Goal: Task Accomplishment & Management: Manage account settings

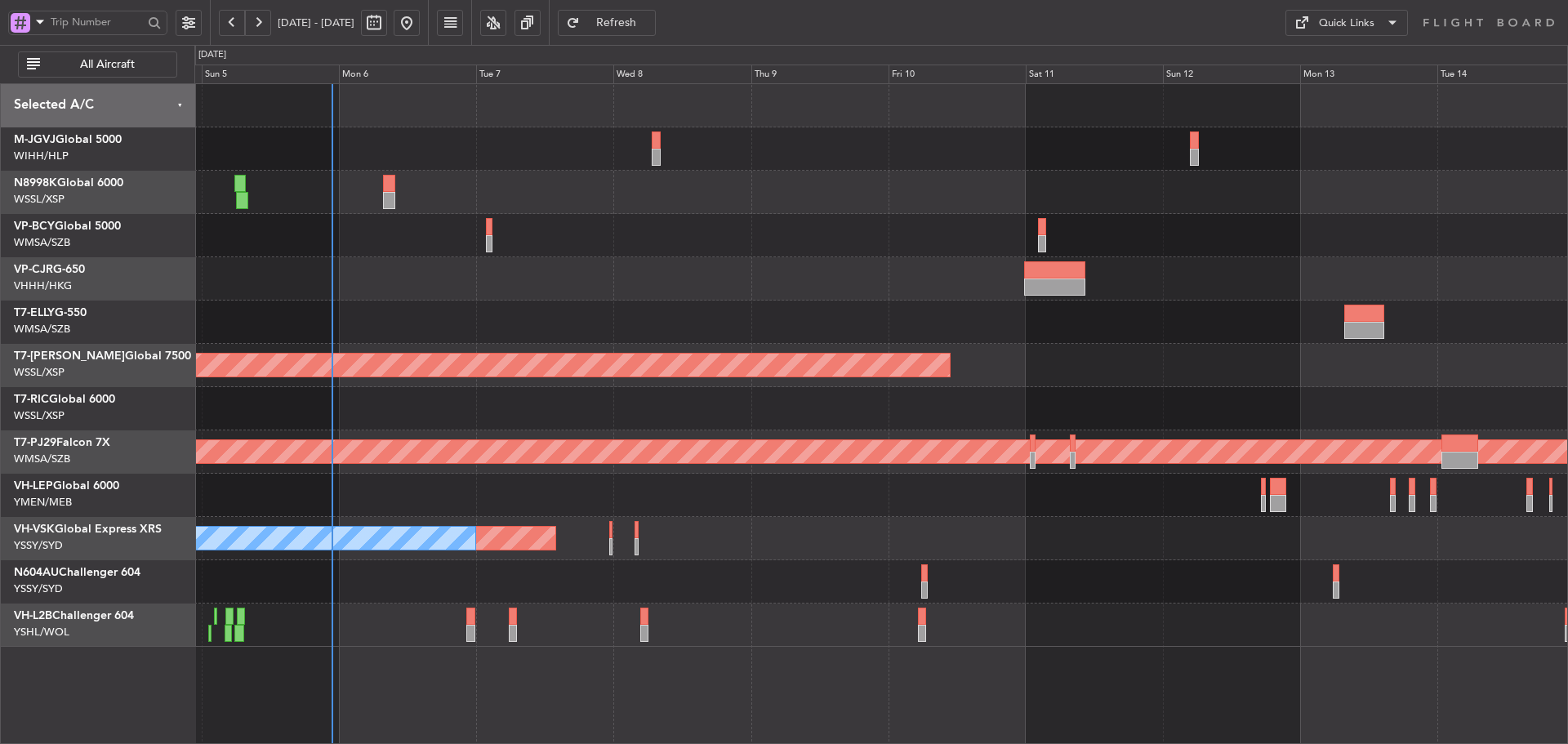
click at [773, 393] on div at bounding box center [881, 409] width 1373 height 43
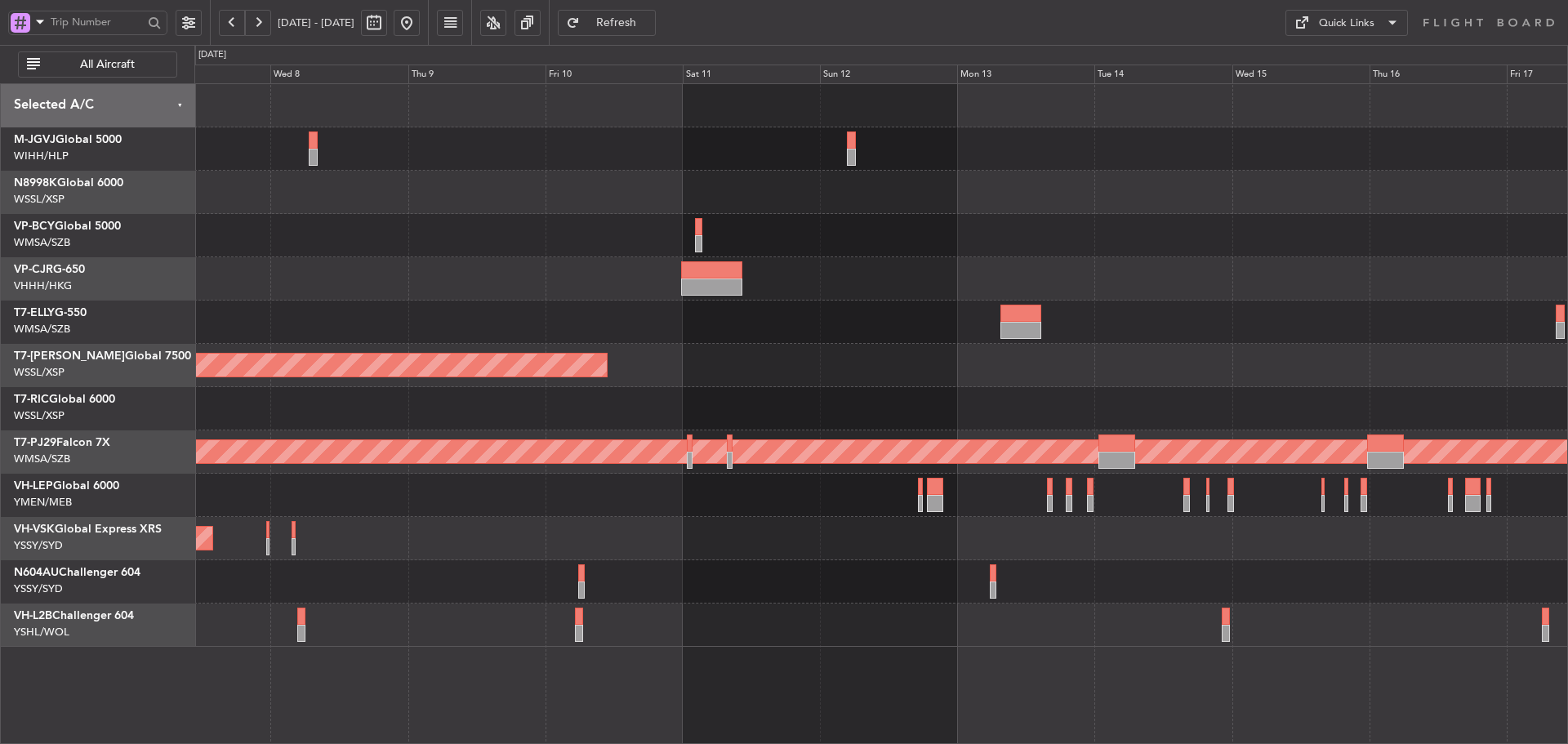
click at [852, 344] on div "Planned Maint [GEOGRAPHIC_DATA] (Seletar) Planned Maint [GEOGRAPHIC_DATA] (Sult…" at bounding box center [881, 365] width 1373 height 562
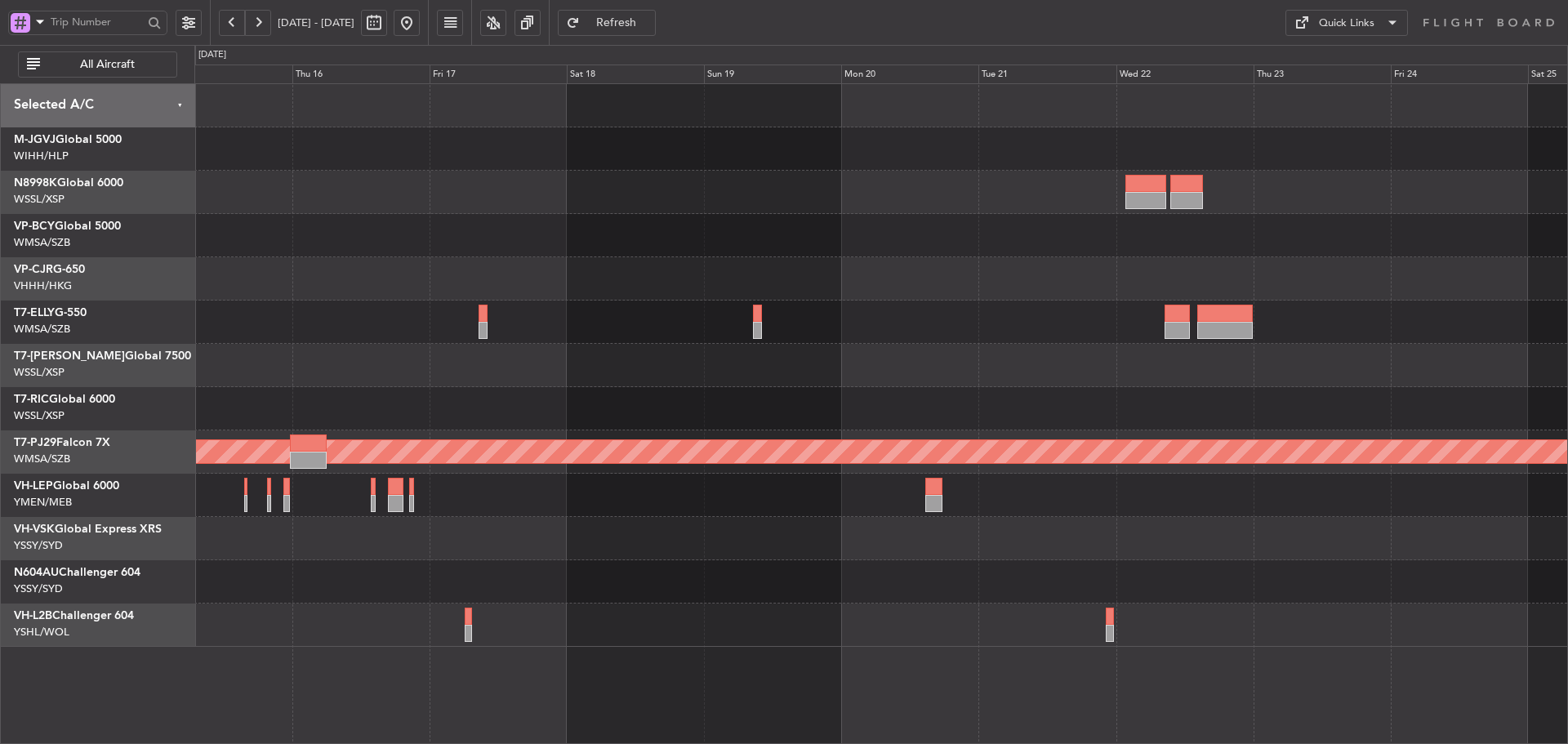
click at [582, 318] on div "Planned Maint [GEOGRAPHIC_DATA] (Sultan [PERSON_NAME] [PERSON_NAME] - Subang)" at bounding box center [881, 365] width 1373 height 562
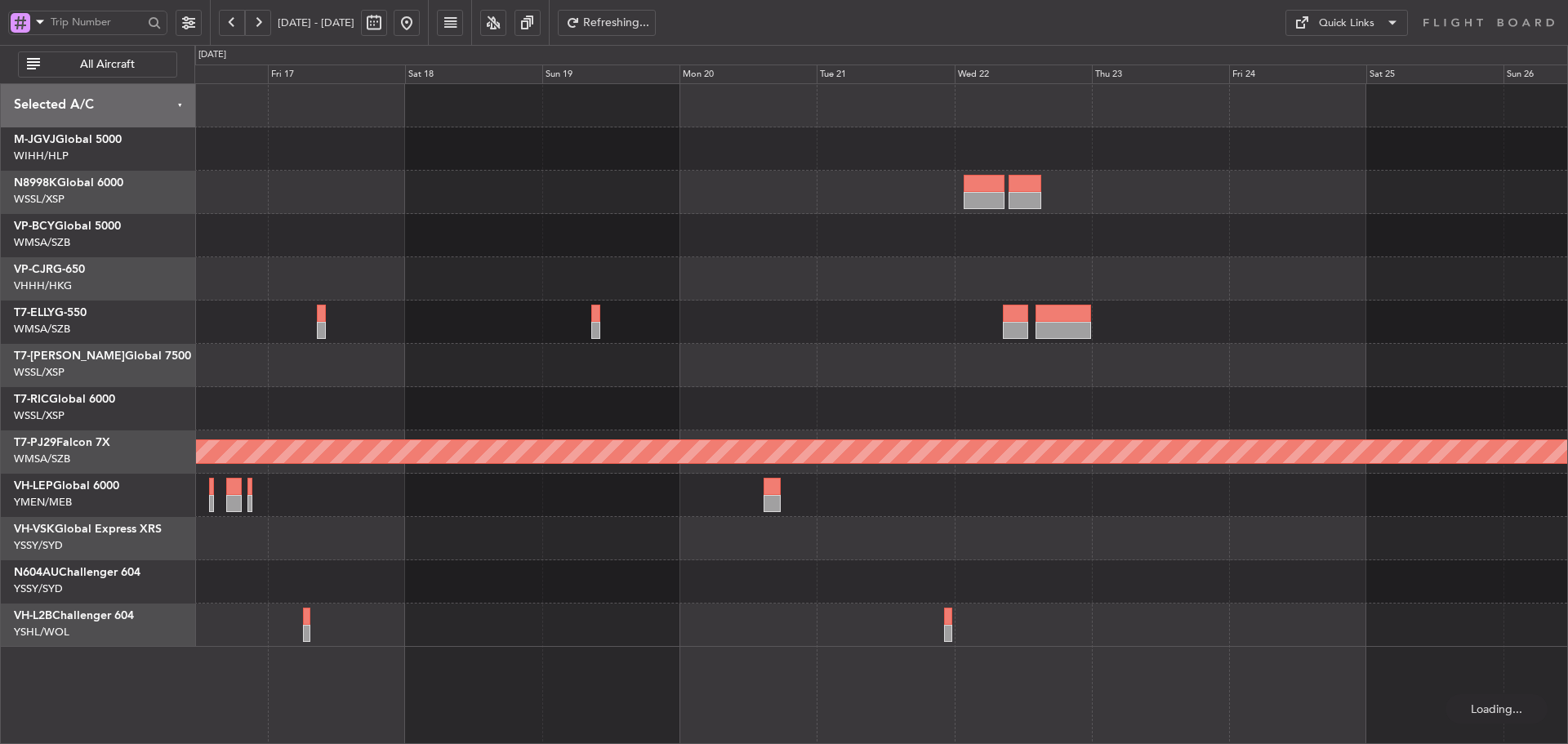
click at [1058, 340] on div at bounding box center [881, 323] width 1373 height 43
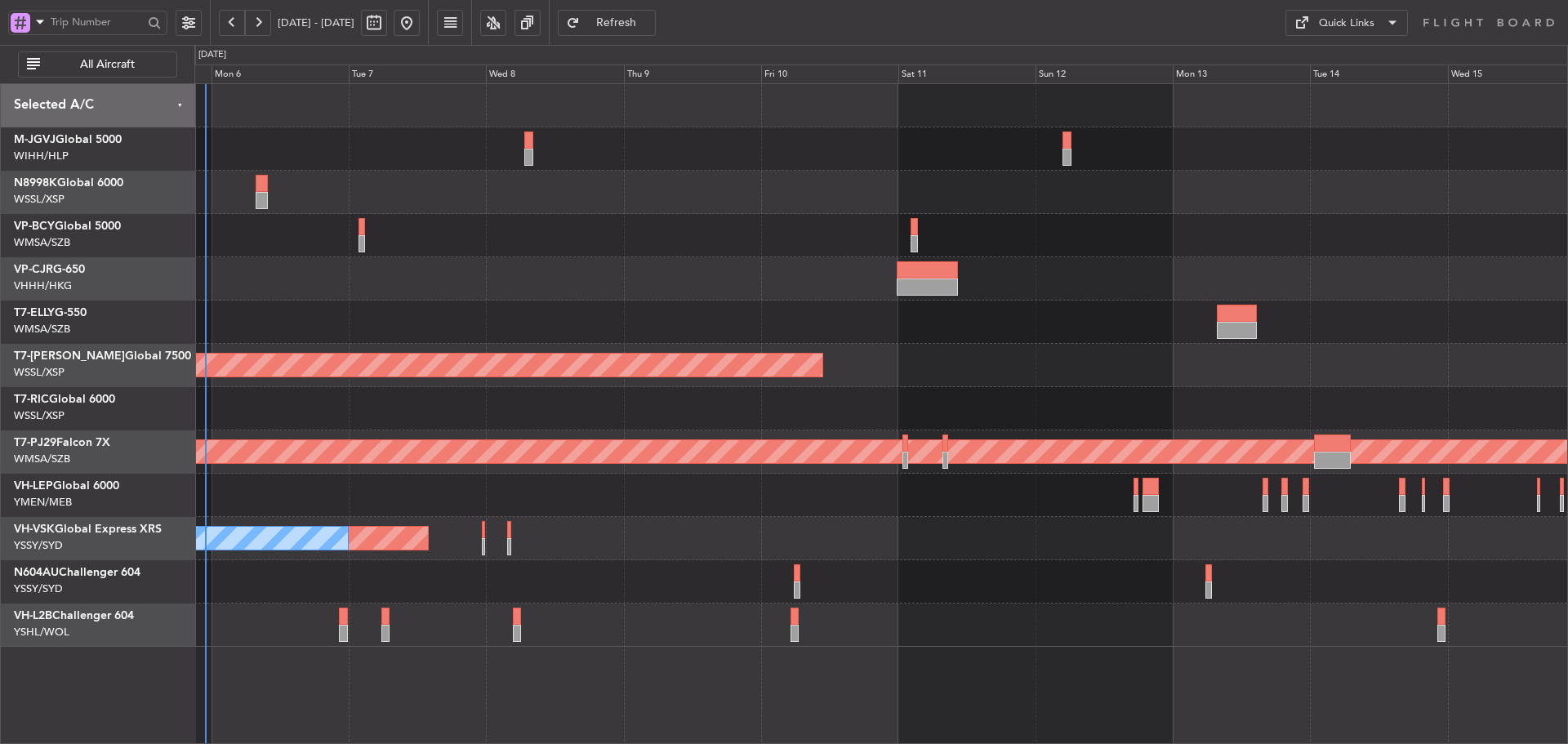
click at [1199, 340] on div at bounding box center [881, 323] width 1373 height 43
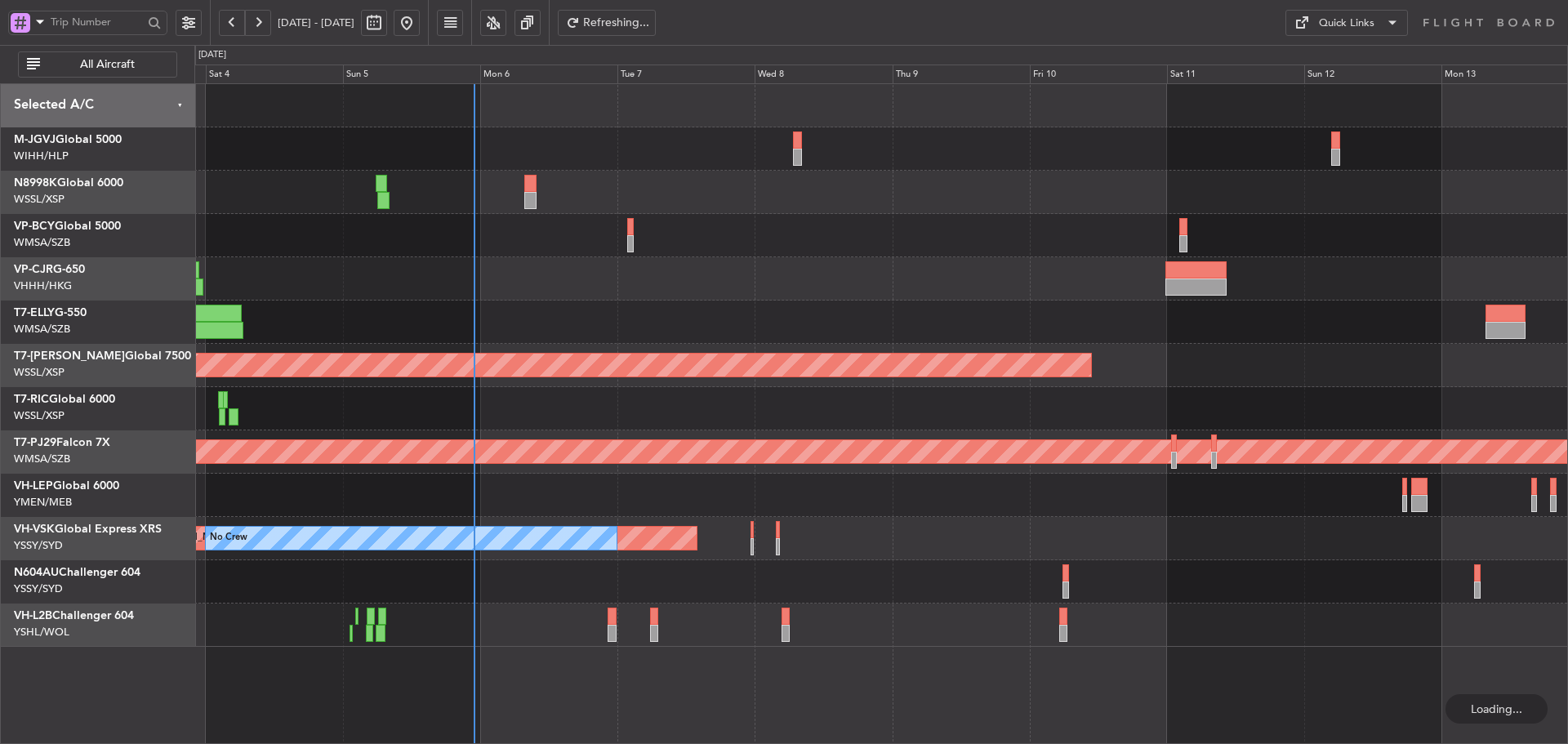
click at [1075, 390] on div "Planned Maint [GEOGRAPHIC_DATA] (Seletar) Planned Maint [GEOGRAPHIC_DATA] (Sult…" at bounding box center [881, 365] width 1373 height 562
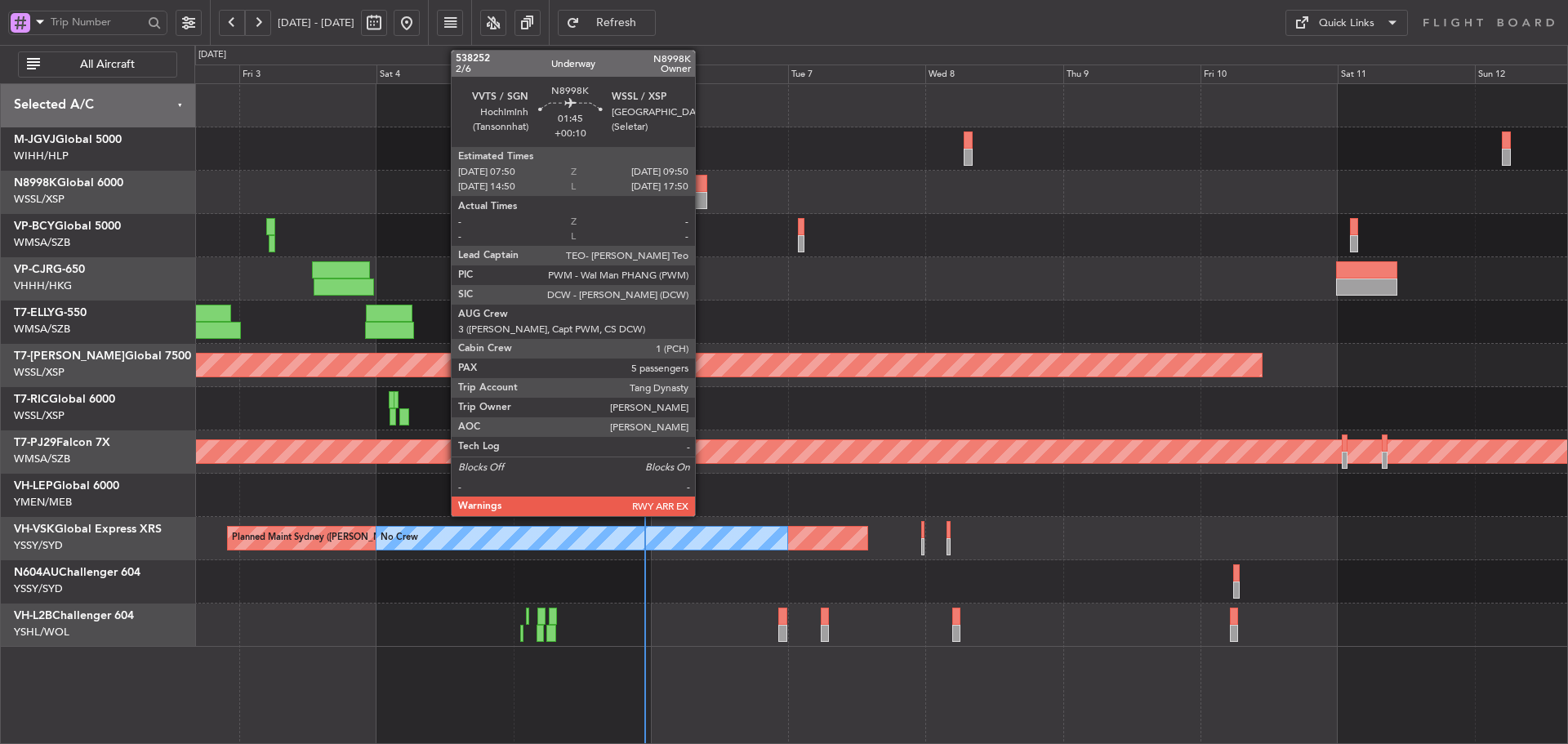
click at [703, 188] on div at bounding box center [701, 183] width 12 height 17
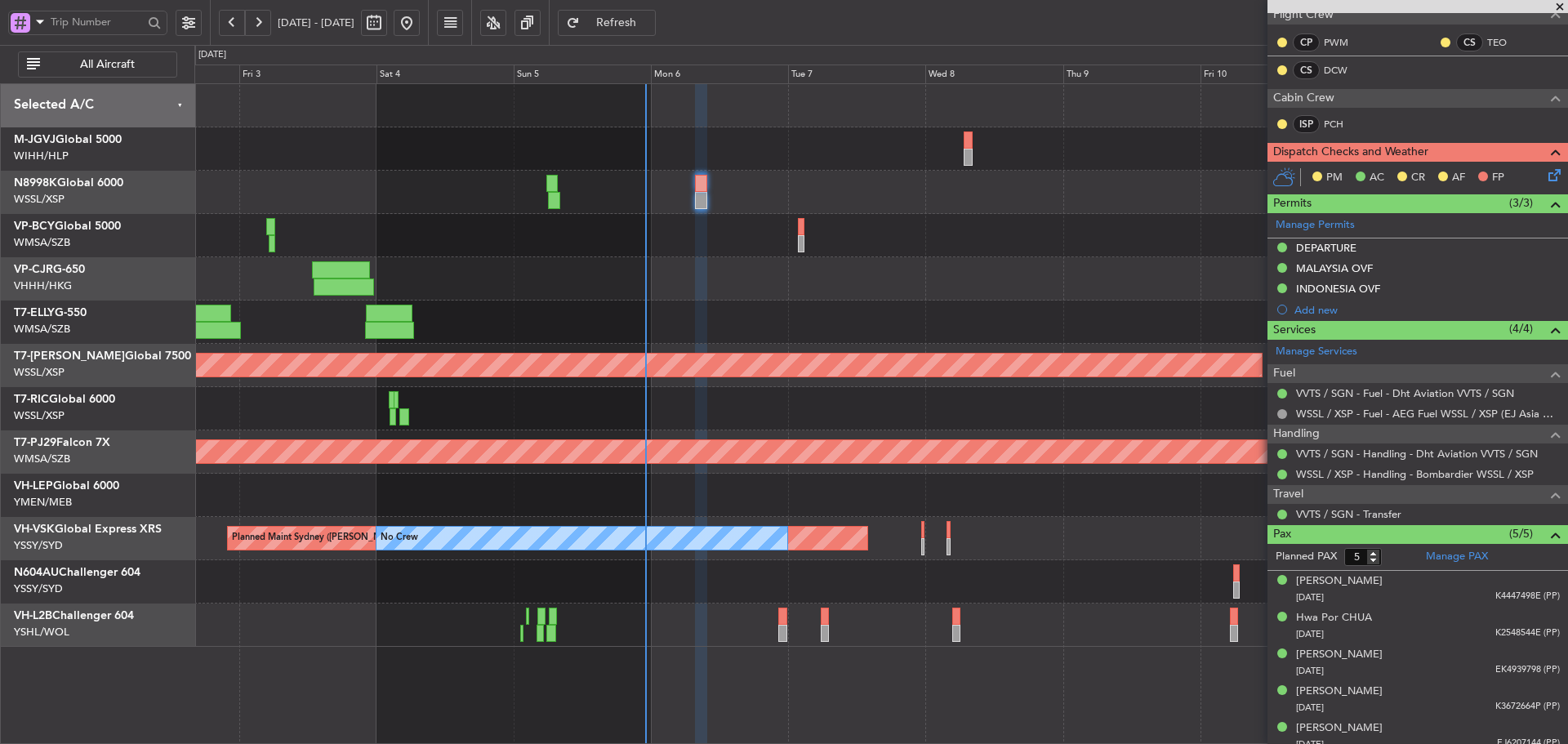
scroll to position [309, 0]
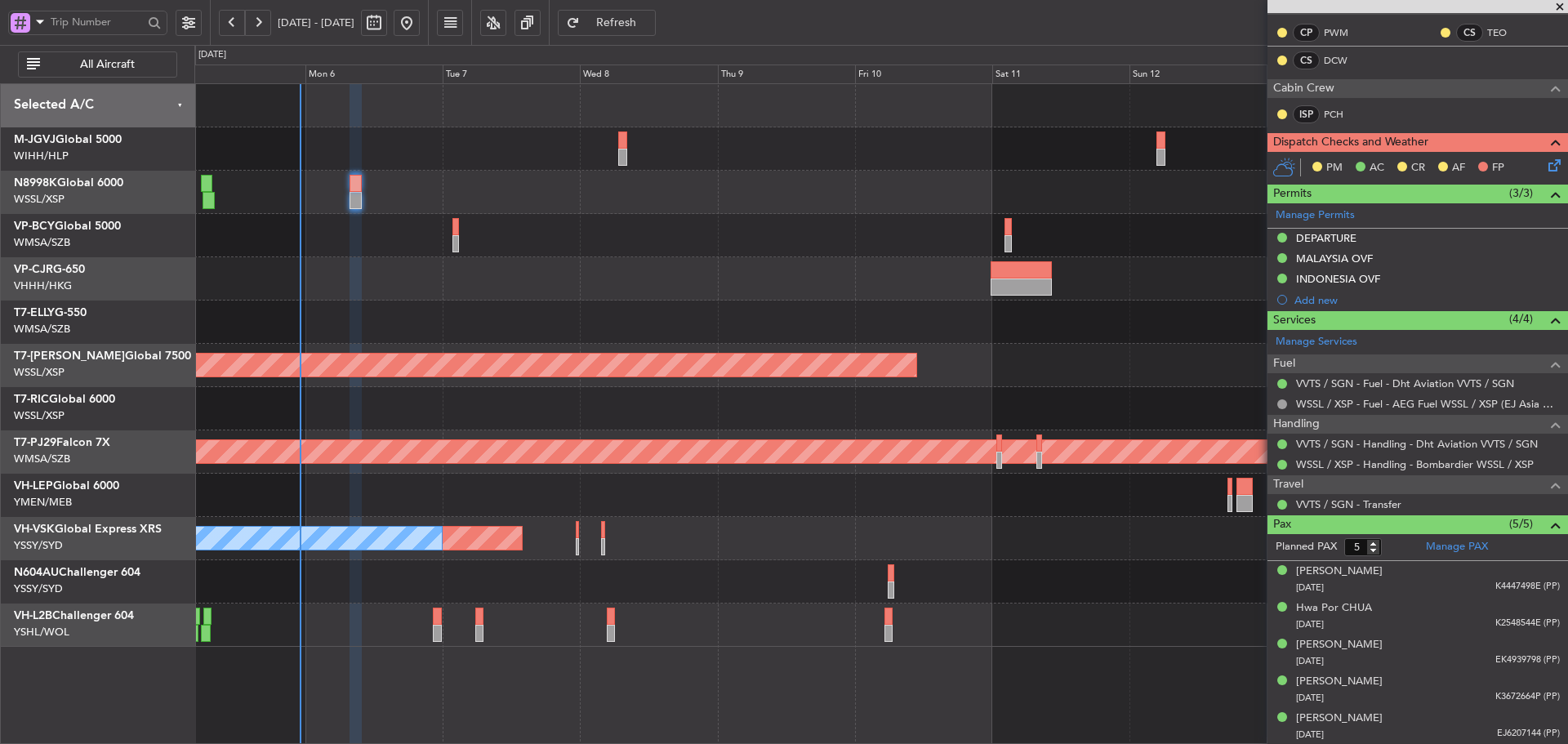
click at [562, 209] on div at bounding box center [881, 192] width 1373 height 43
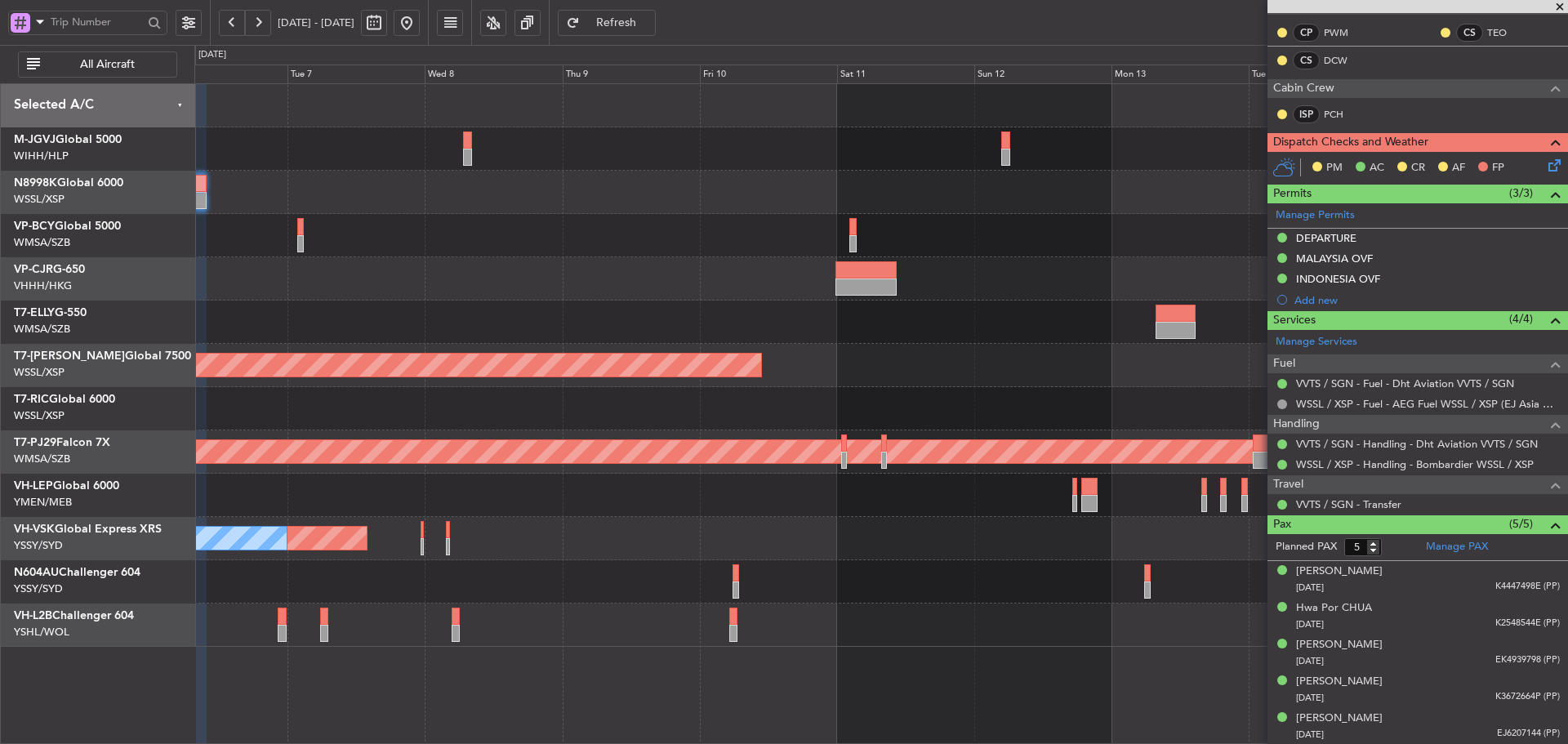
click at [729, 209] on div at bounding box center [881, 192] width 1373 height 43
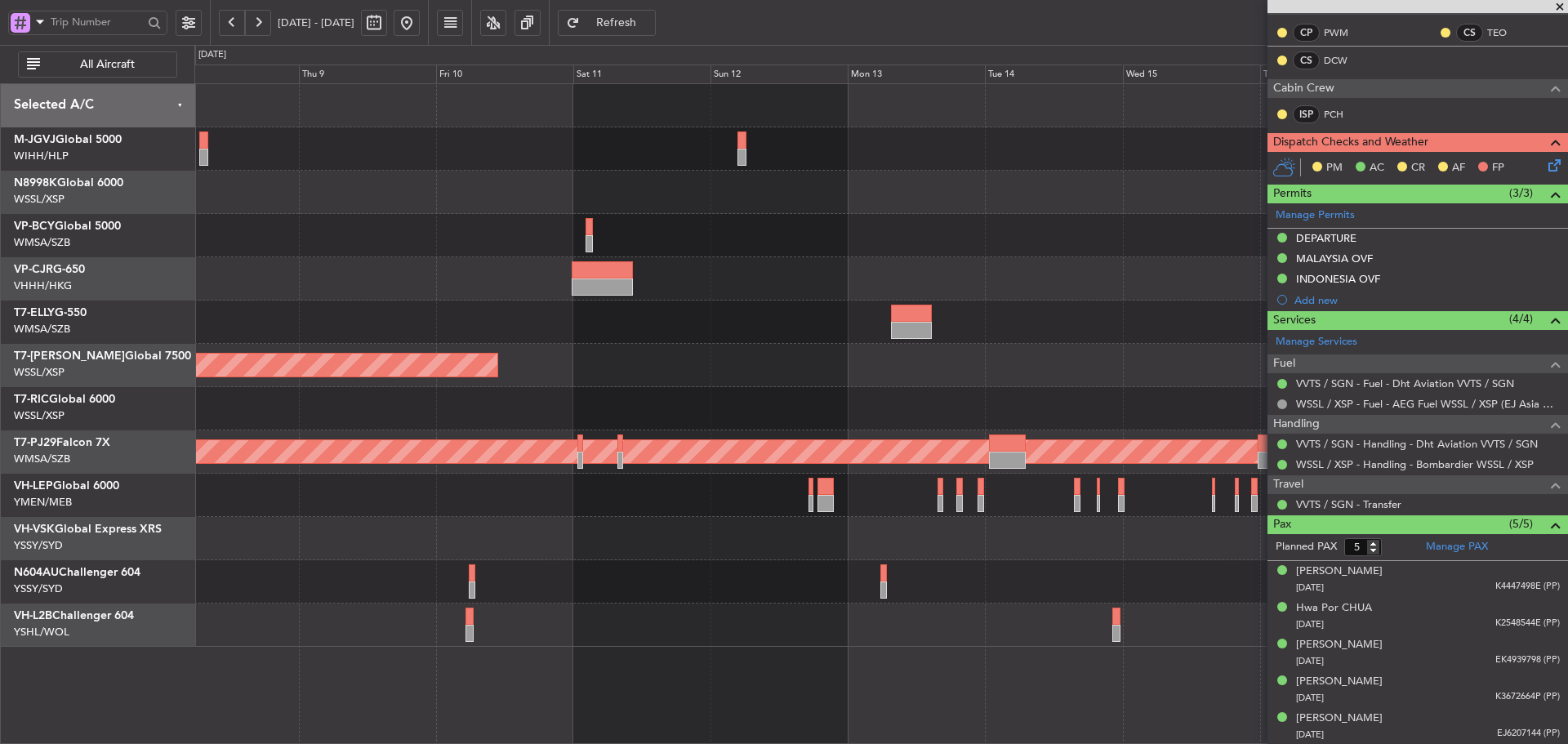
click at [574, 214] on div at bounding box center [881, 192] width 1373 height 43
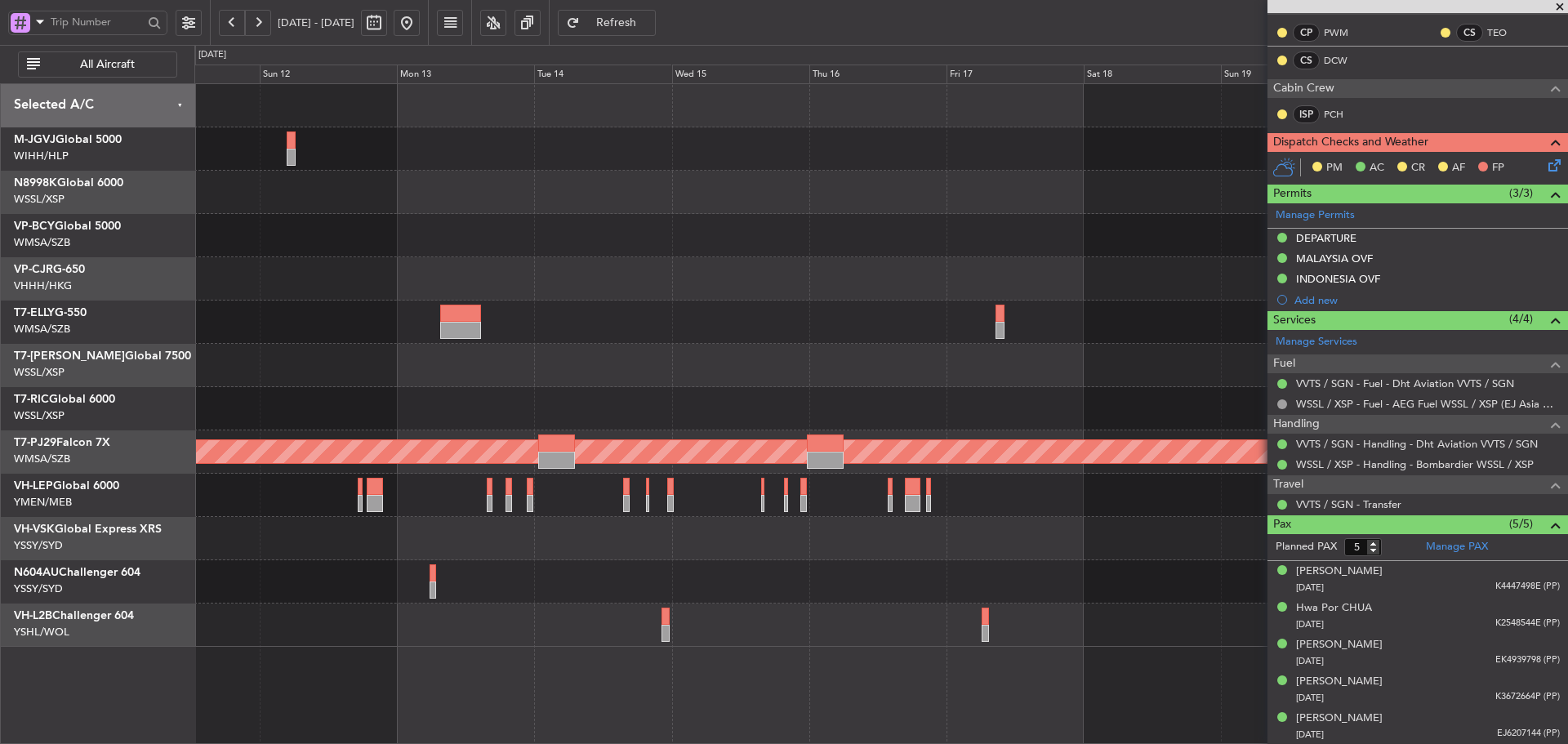
click at [568, 211] on div at bounding box center [881, 192] width 1373 height 43
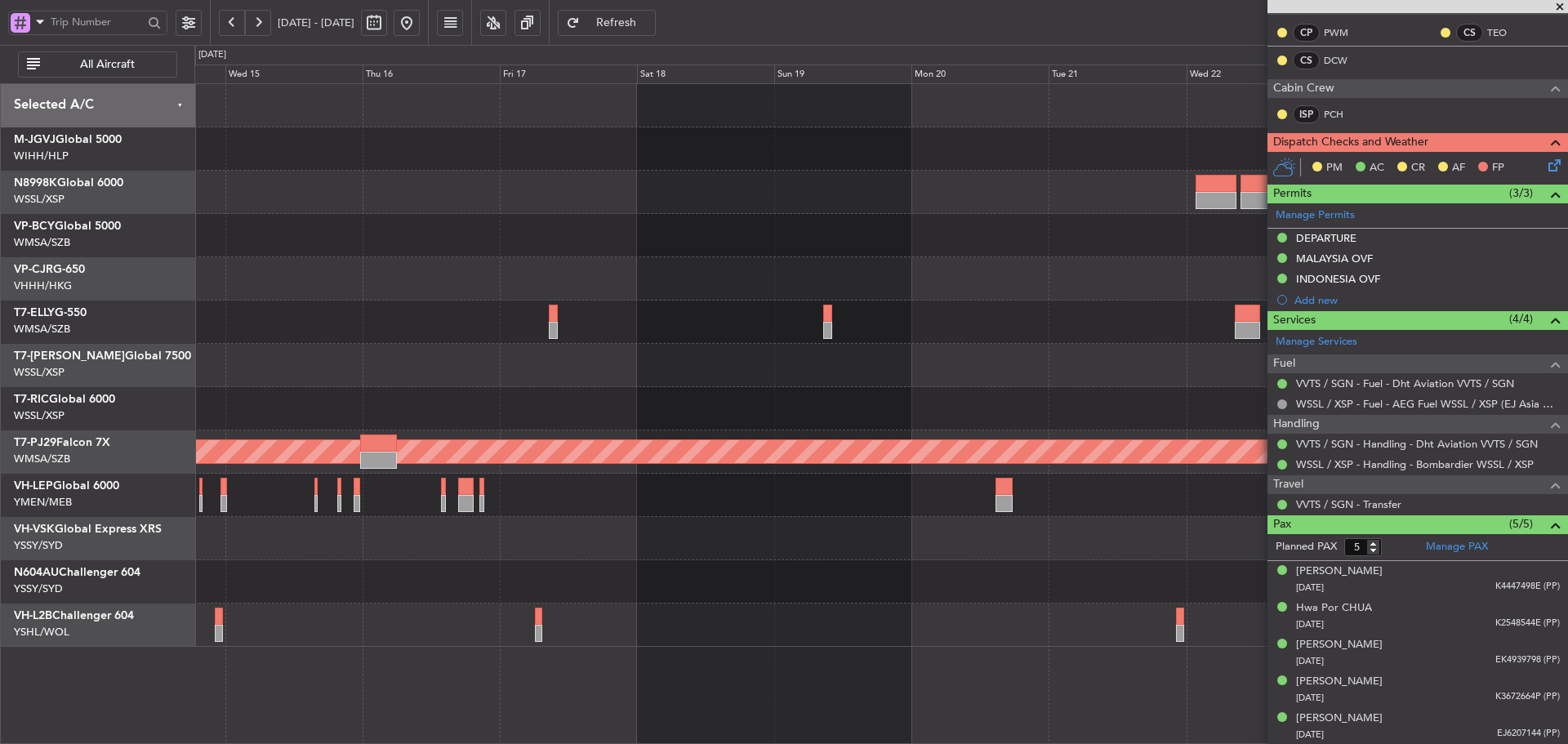
click at [635, 200] on div at bounding box center [881, 192] width 1373 height 43
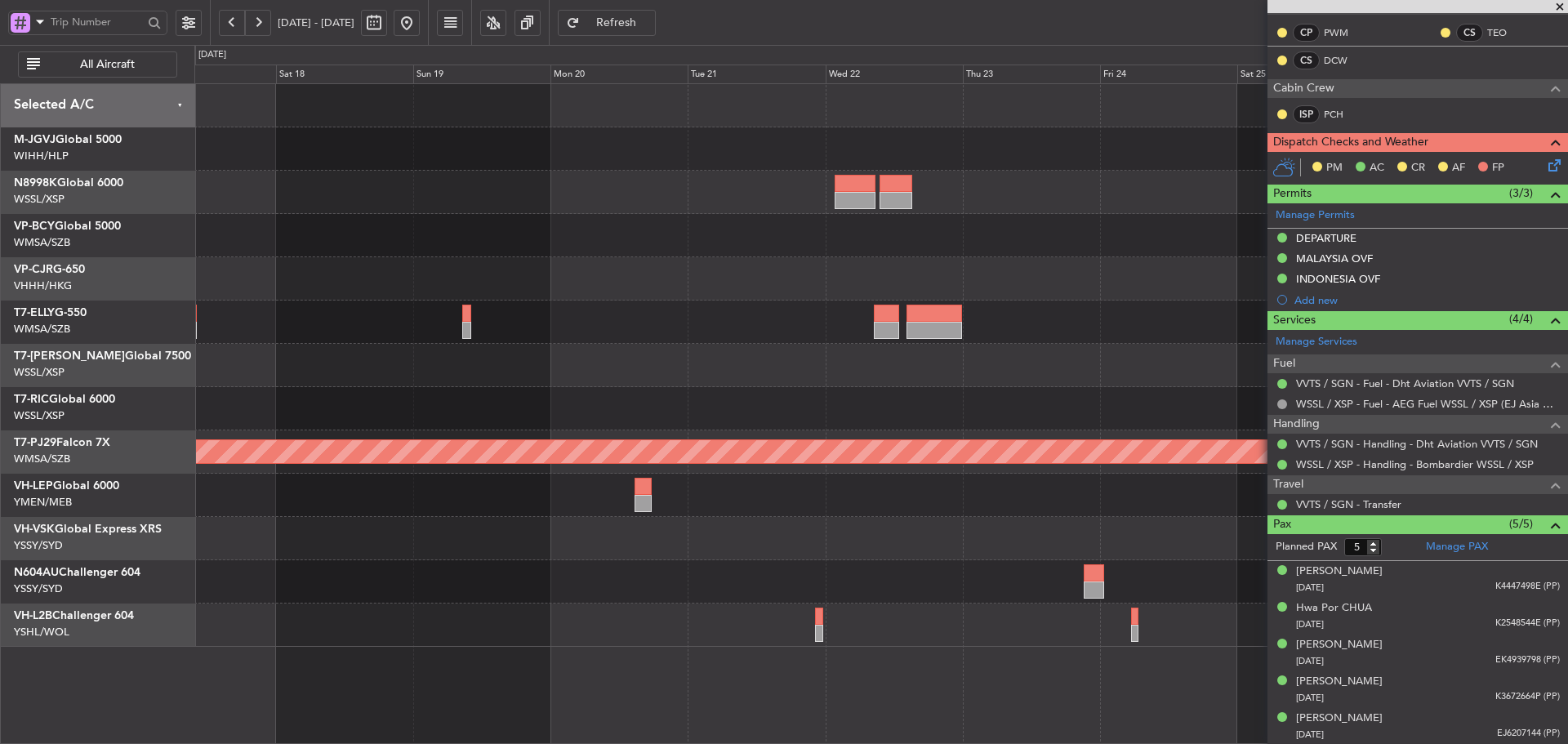
click at [755, 198] on div at bounding box center [881, 192] width 1373 height 43
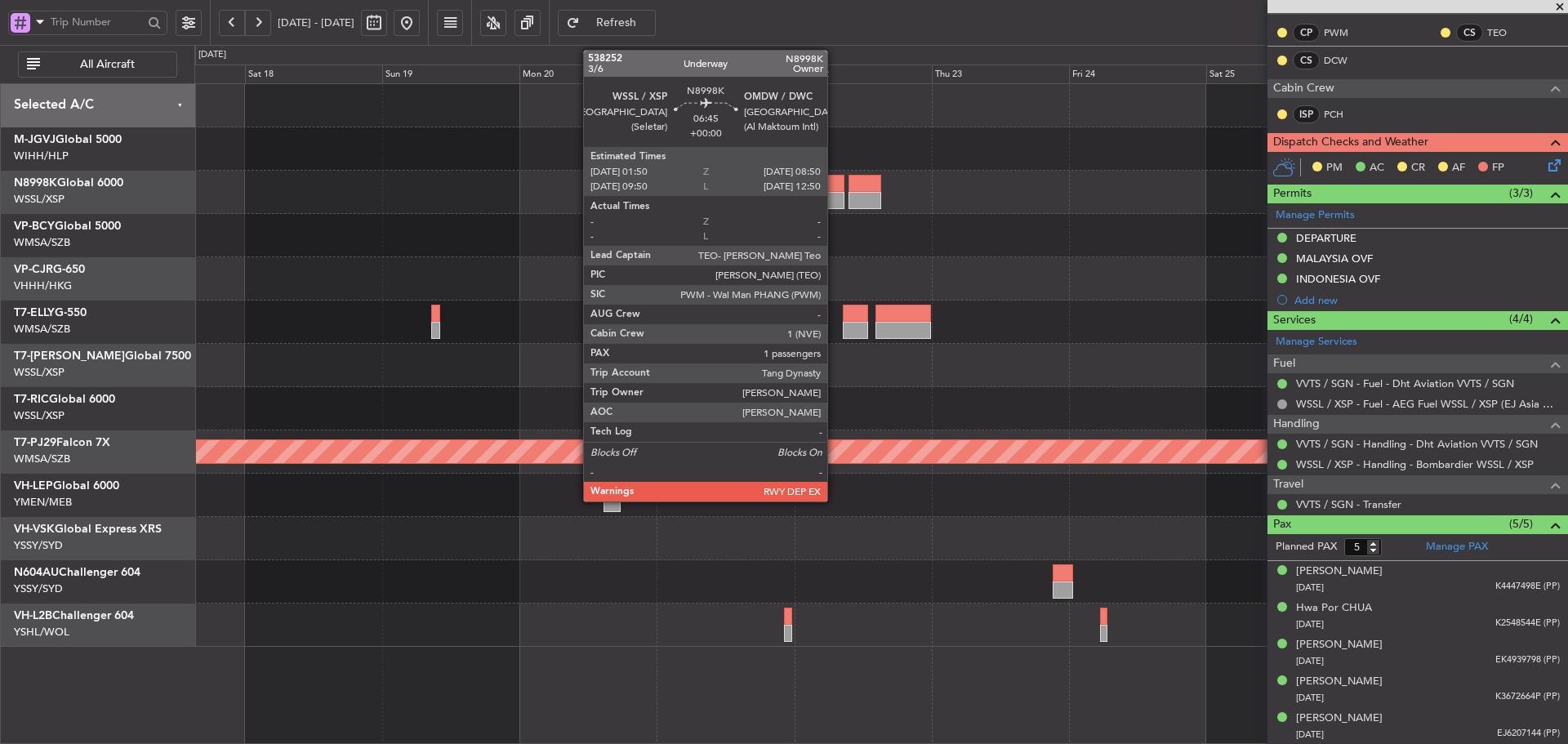
click at [834, 194] on div at bounding box center [823, 200] width 40 height 17
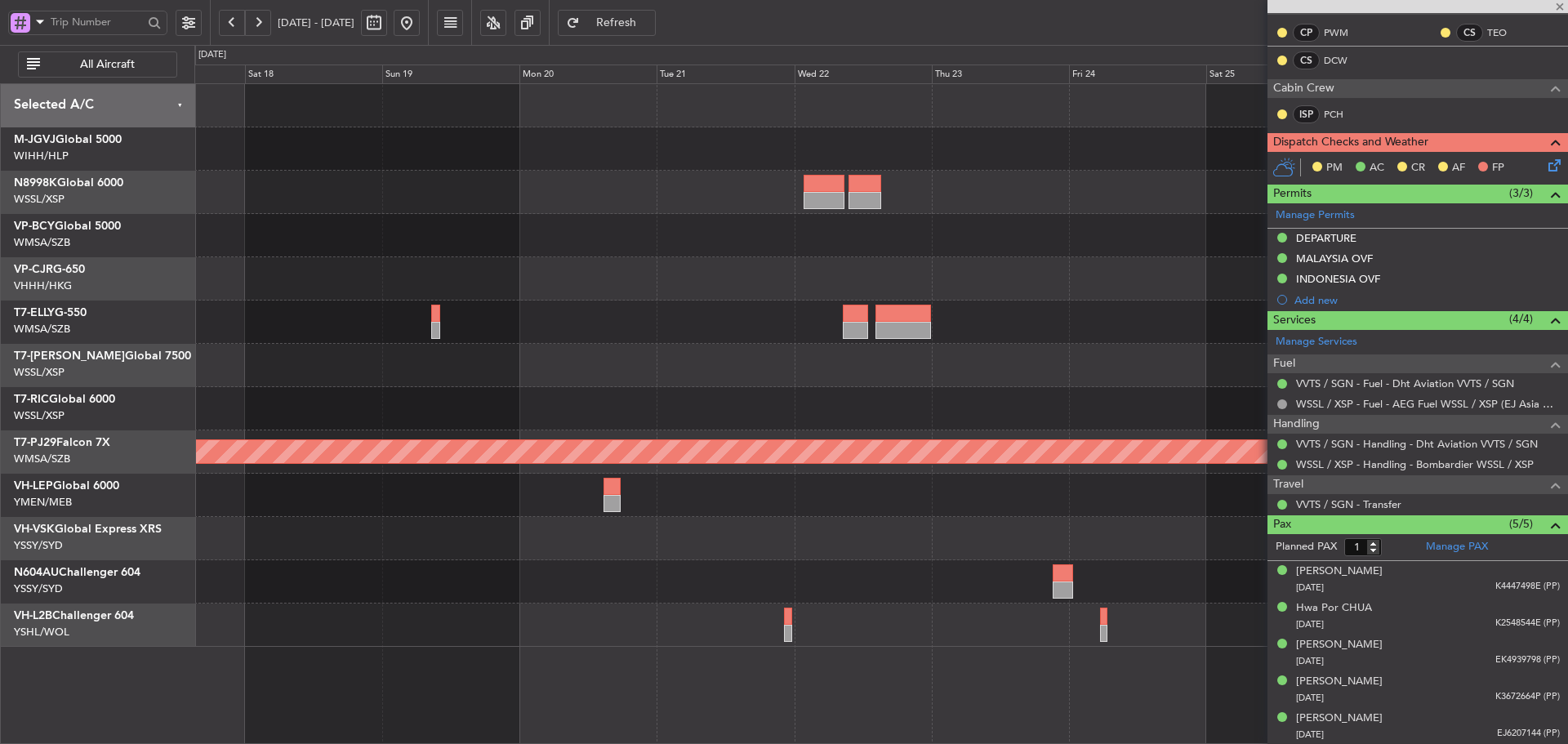
scroll to position [0, 0]
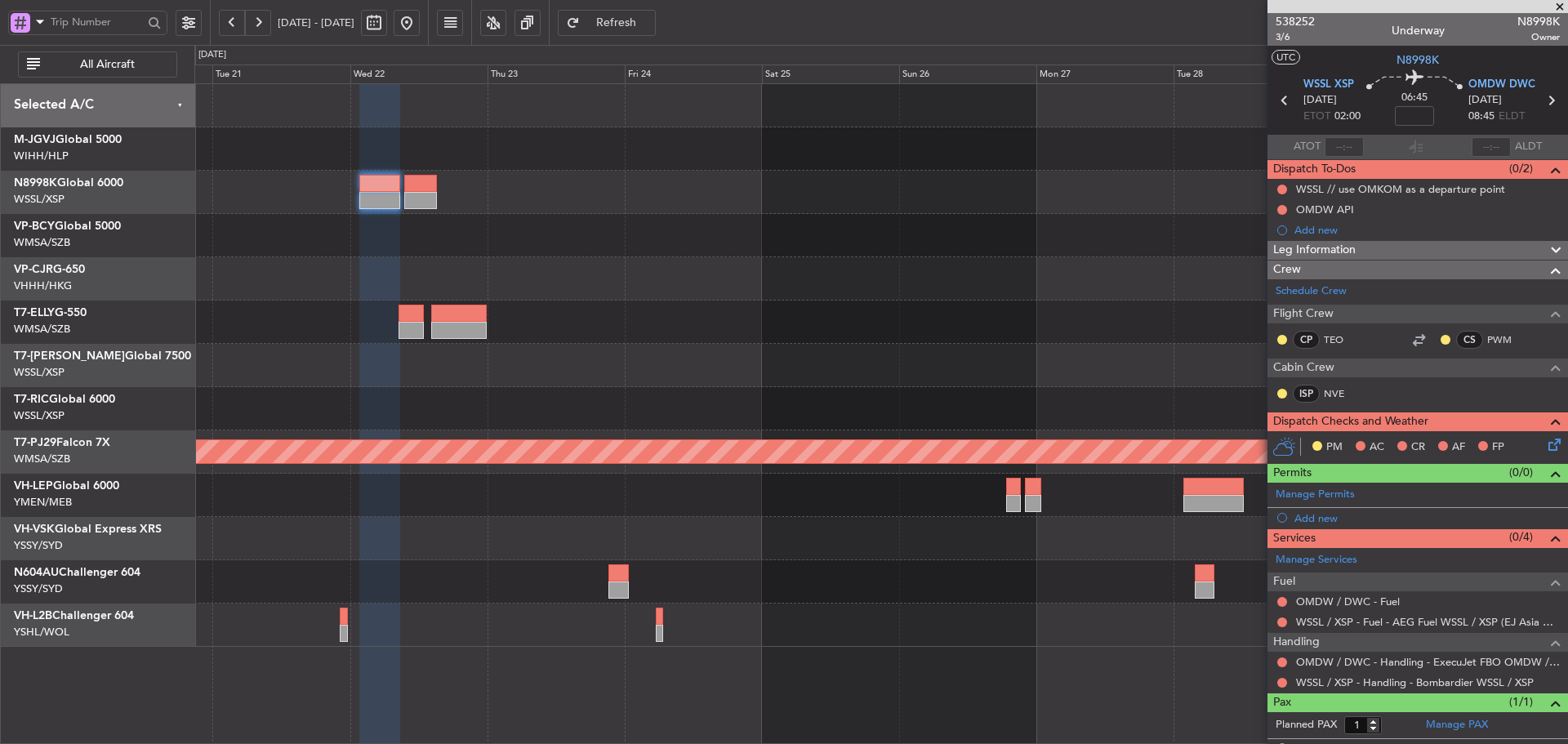
click at [617, 201] on div at bounding box center [881, 192] width 1373 height 43
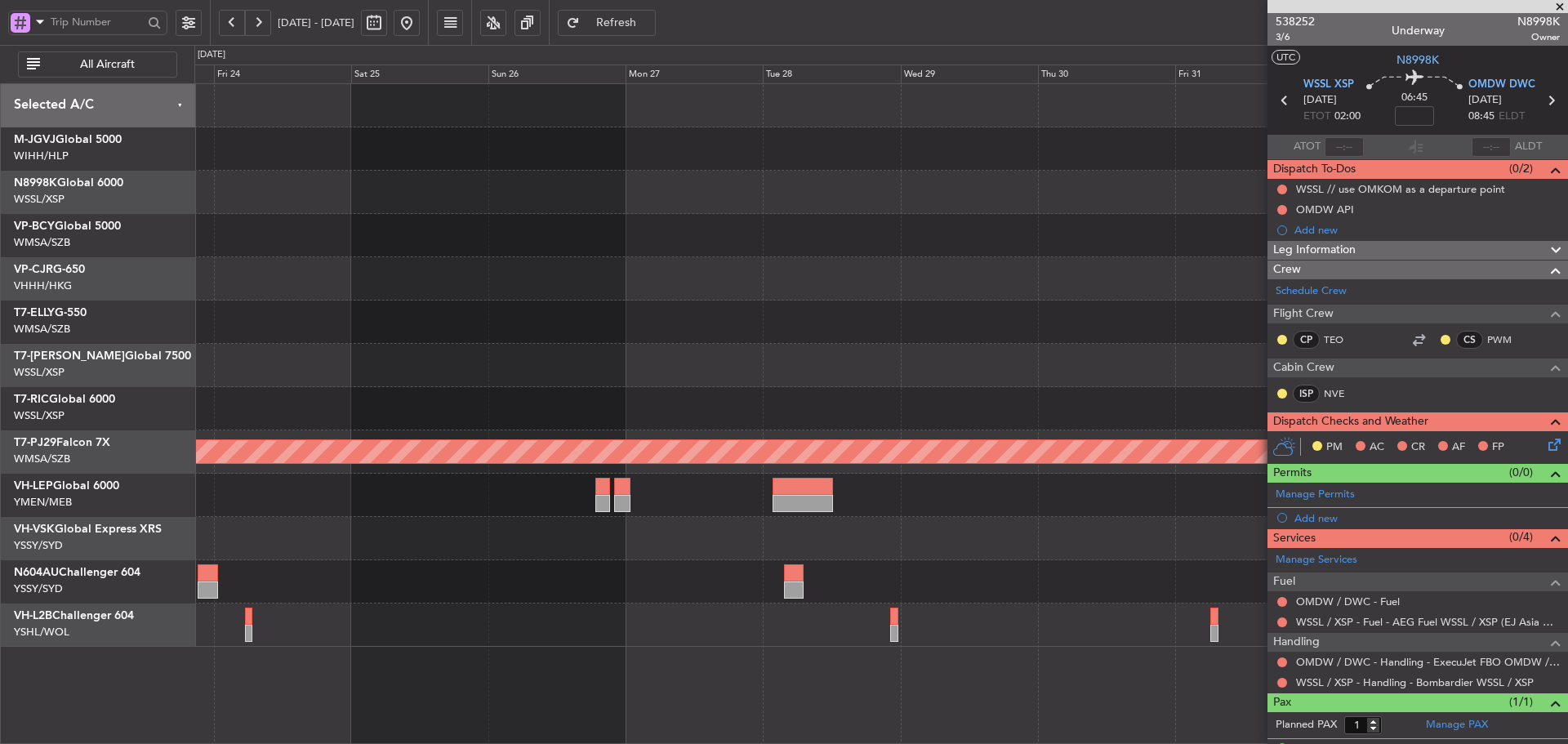
click at [599, 206] on div at bounding box center [881, 192] width 1373 height 43
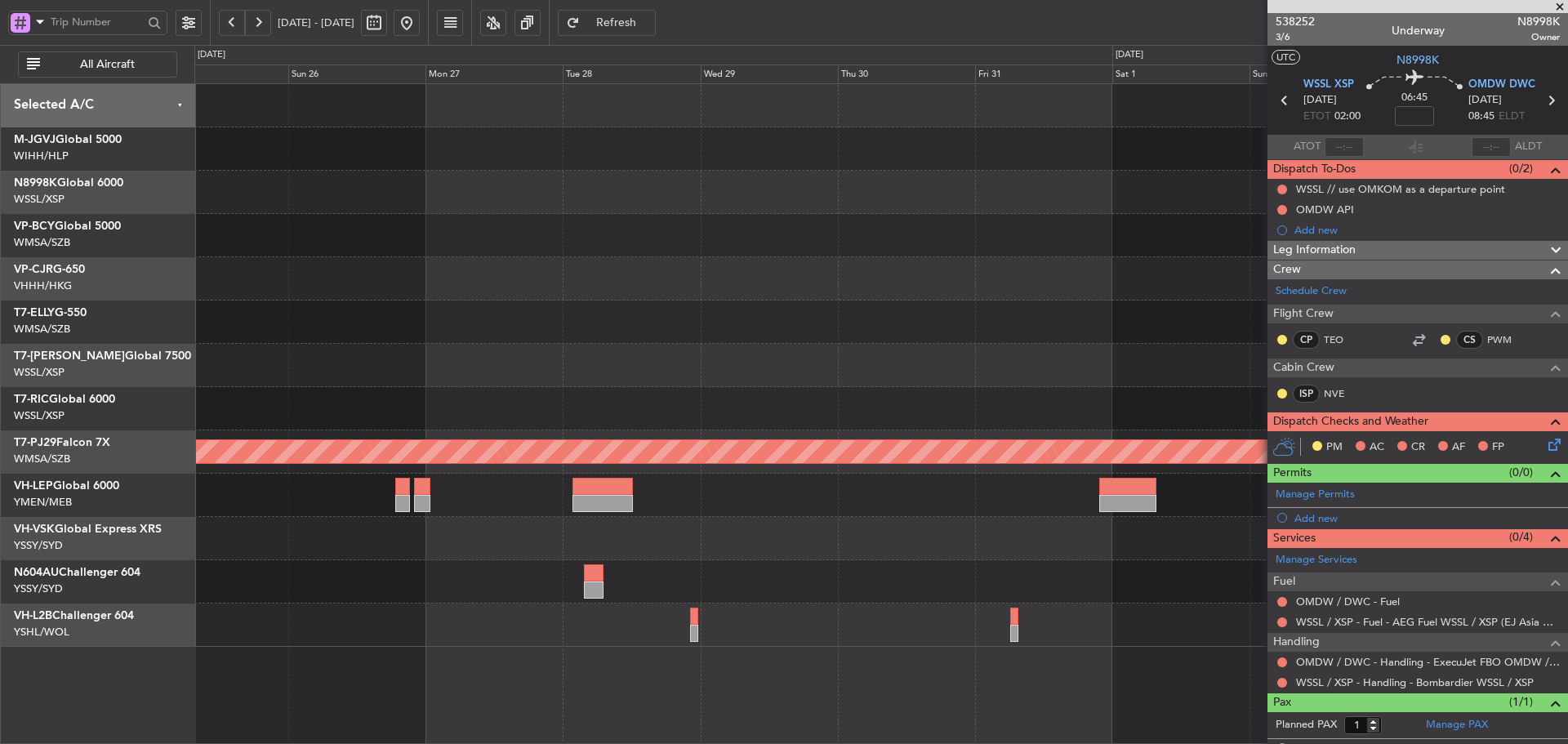
click at [535, 222] on div at bounding box center [881, 236] width 1373 height 43
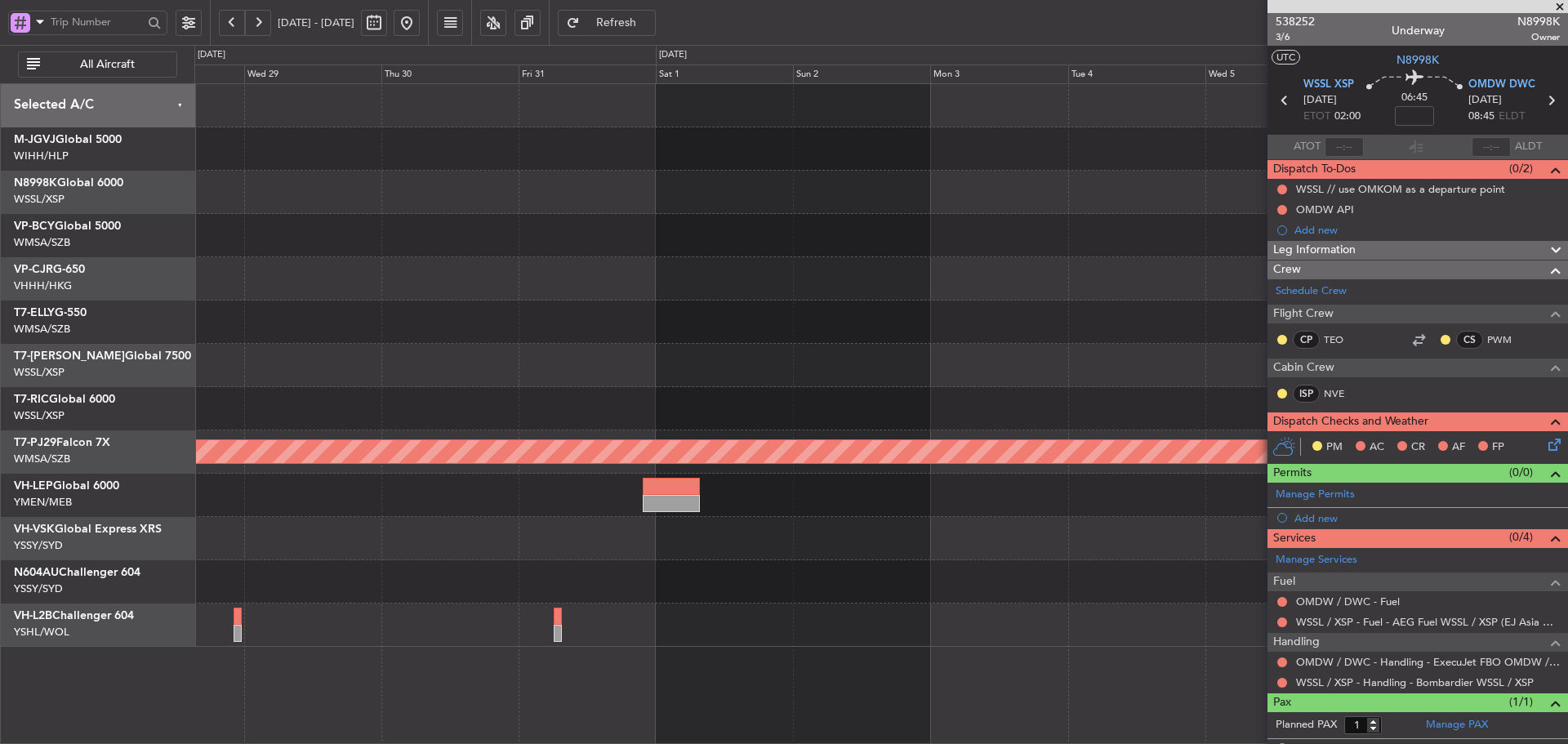
click at [729, 220] on div at bounding box center [881, 236] width 1373 height 43
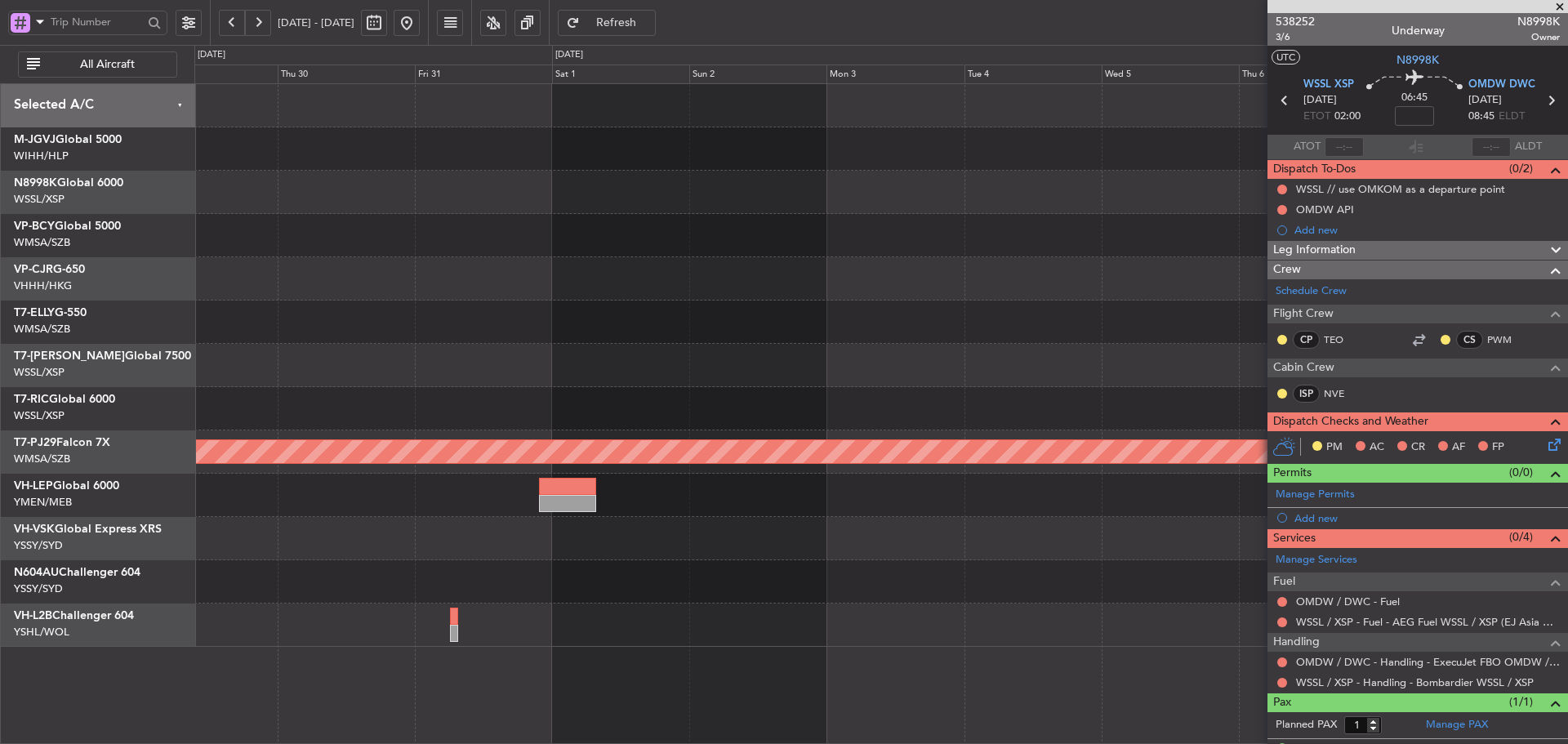
click at [1006, 214] on div at bounding box center [881, 236] width 1373 height 43
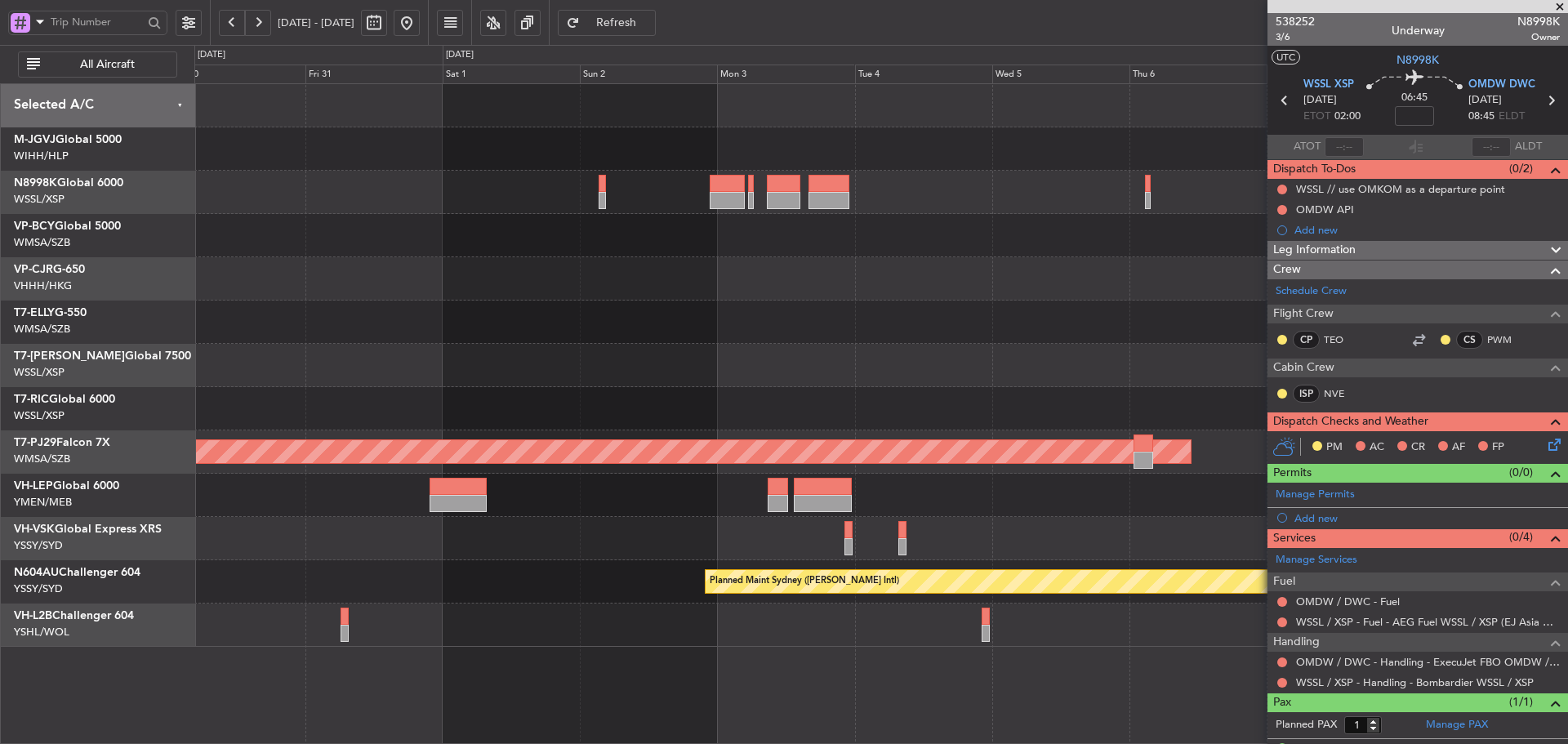
click at [1097, 261] on div "Planned Maint [GEOGRAPHIC_DATA] (Sultan [PERSON_NAME] [PERSON_NAME] - Subang) P…" at bounding box center [881, 365] width 1373 height 562
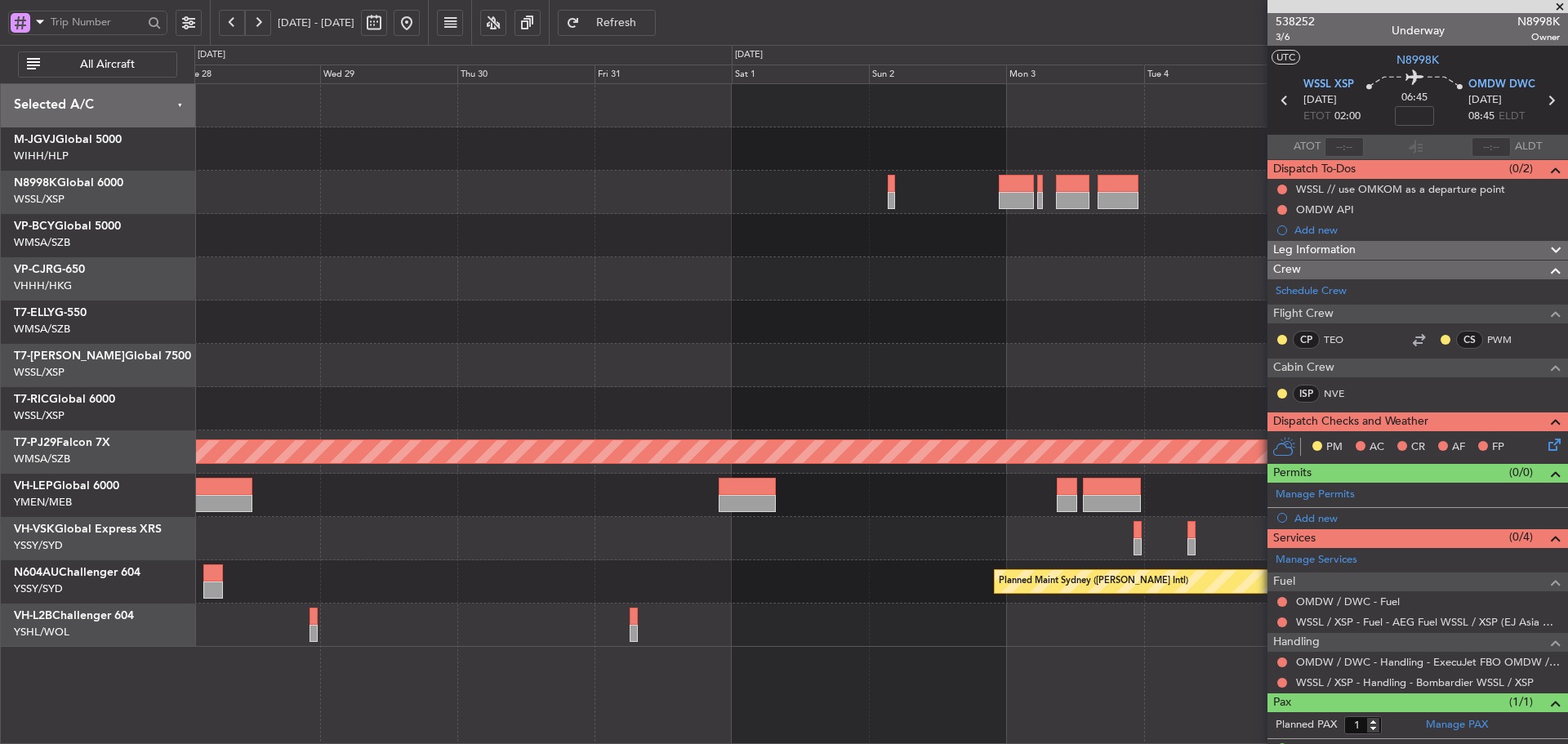
click at [709, 265] on div at bounding box center [881, 279] width 1373 height 43
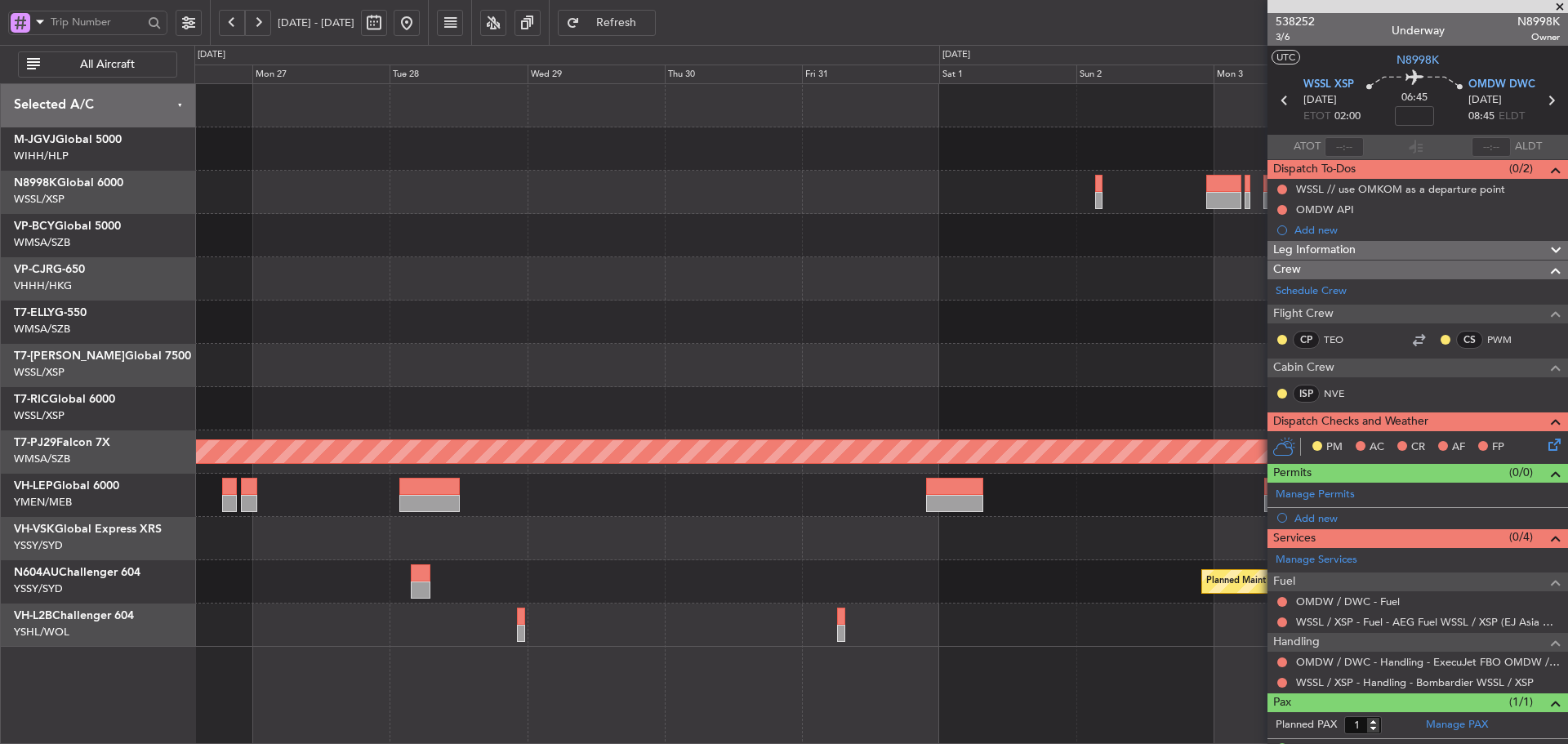
click at [1095, 342] on div at bounding box center [881, 323] width 1373 height 43
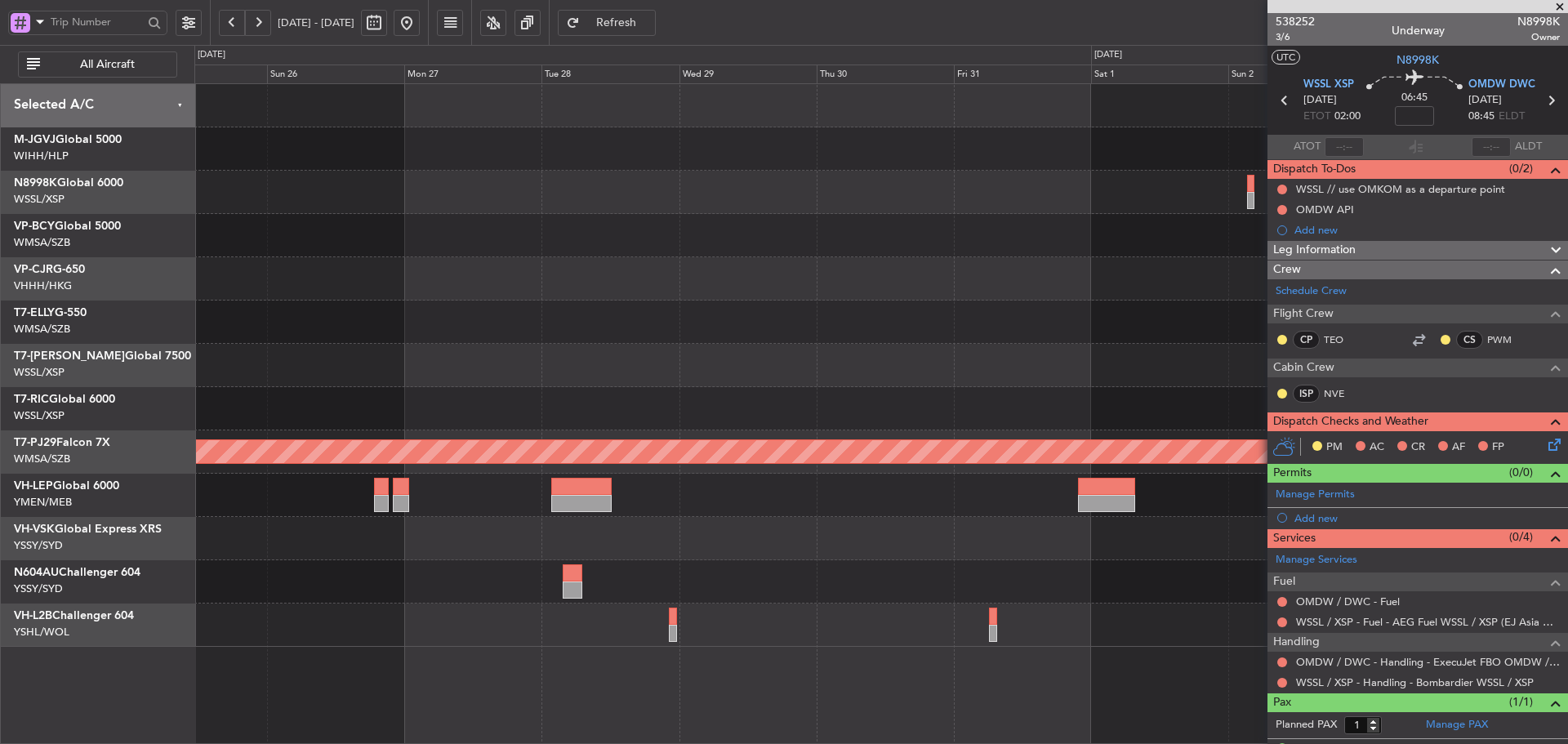
click at [1050, 360] on div "Planned Maint [GEOGRAPHIC_DATA] (Sultan [PERSON_NAME] [PERSON_NAME] - Subang) P…" at bounding box center [881, 365] width 1373 height 562
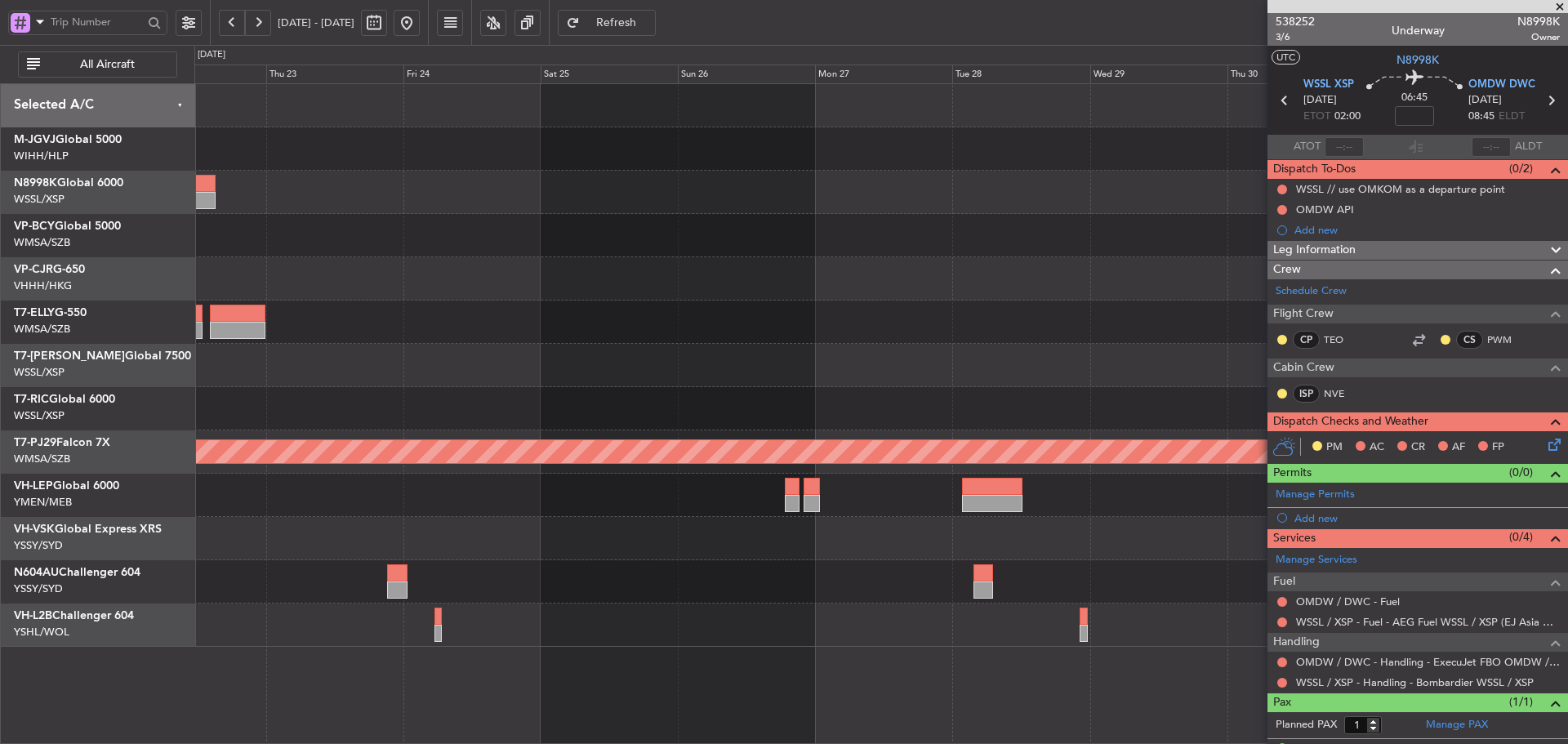
click at [1036, 363] on div at bounding box center [881, 366] width 1373 height 43
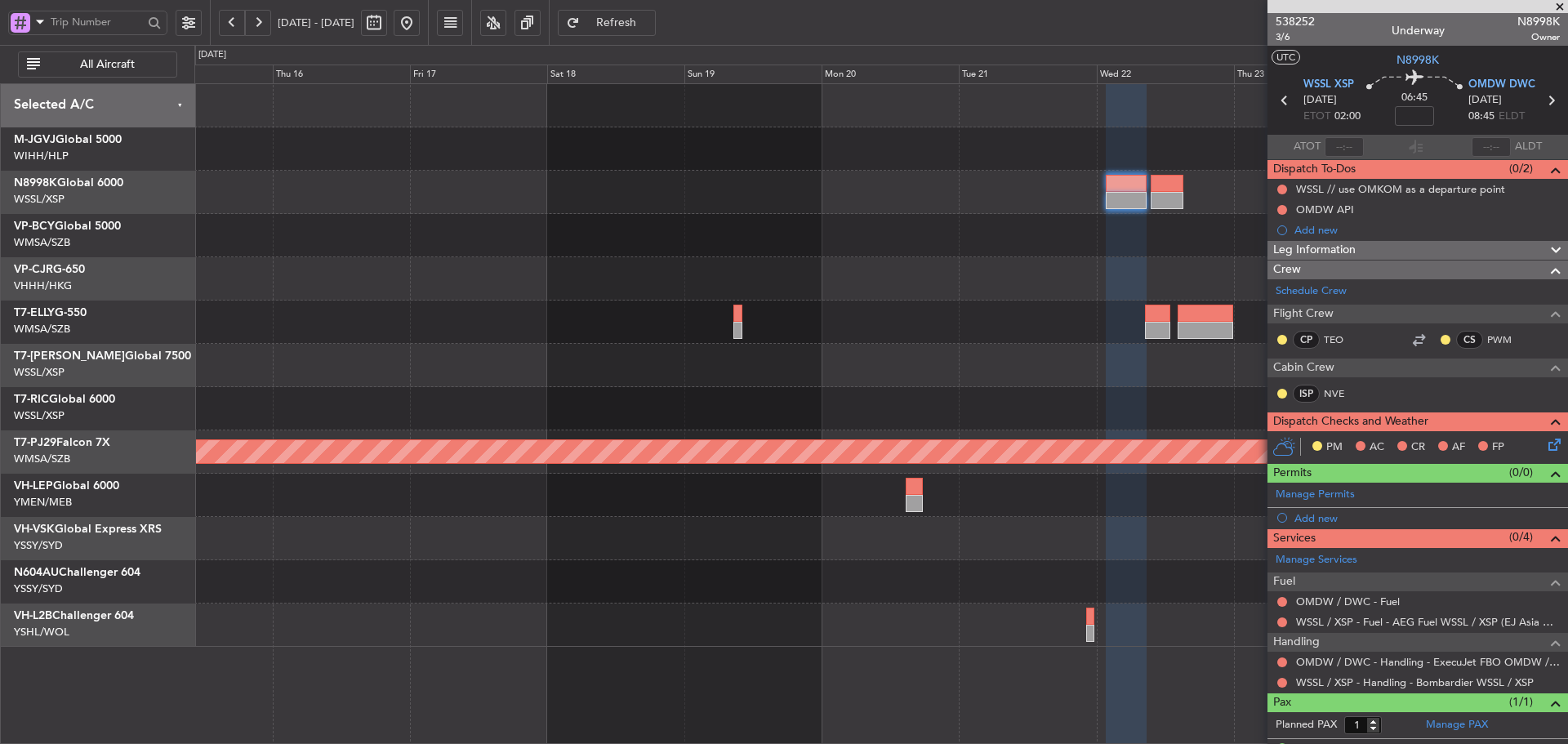
click at [965, 374] on div at bounding box center [881, 366] width 1373 height 43
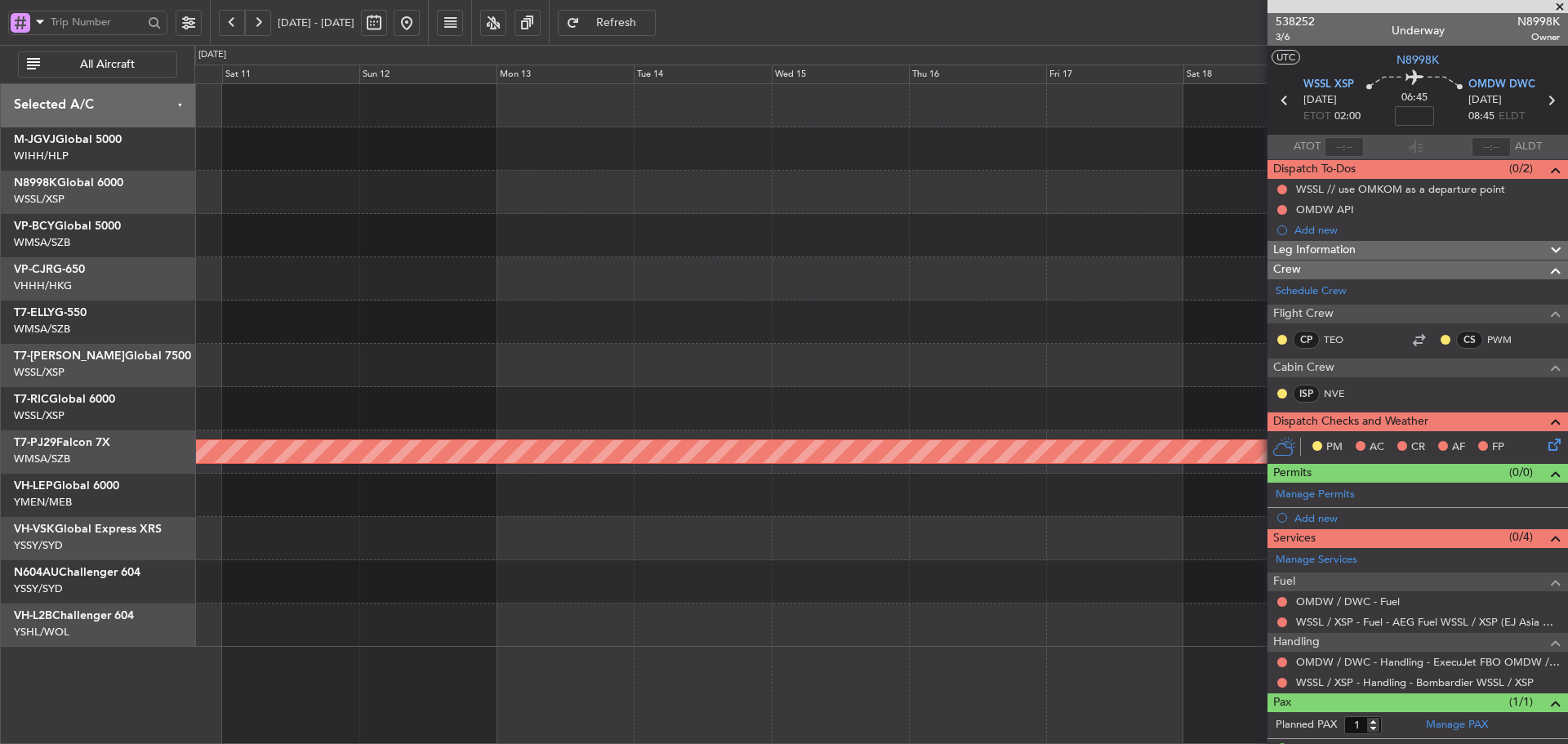
click at [1119, 375] on div "Planned Maint [GEOGRAPHIC_DATA] (Seletar)" at bounding box center [881, 366] width 1373 height 43
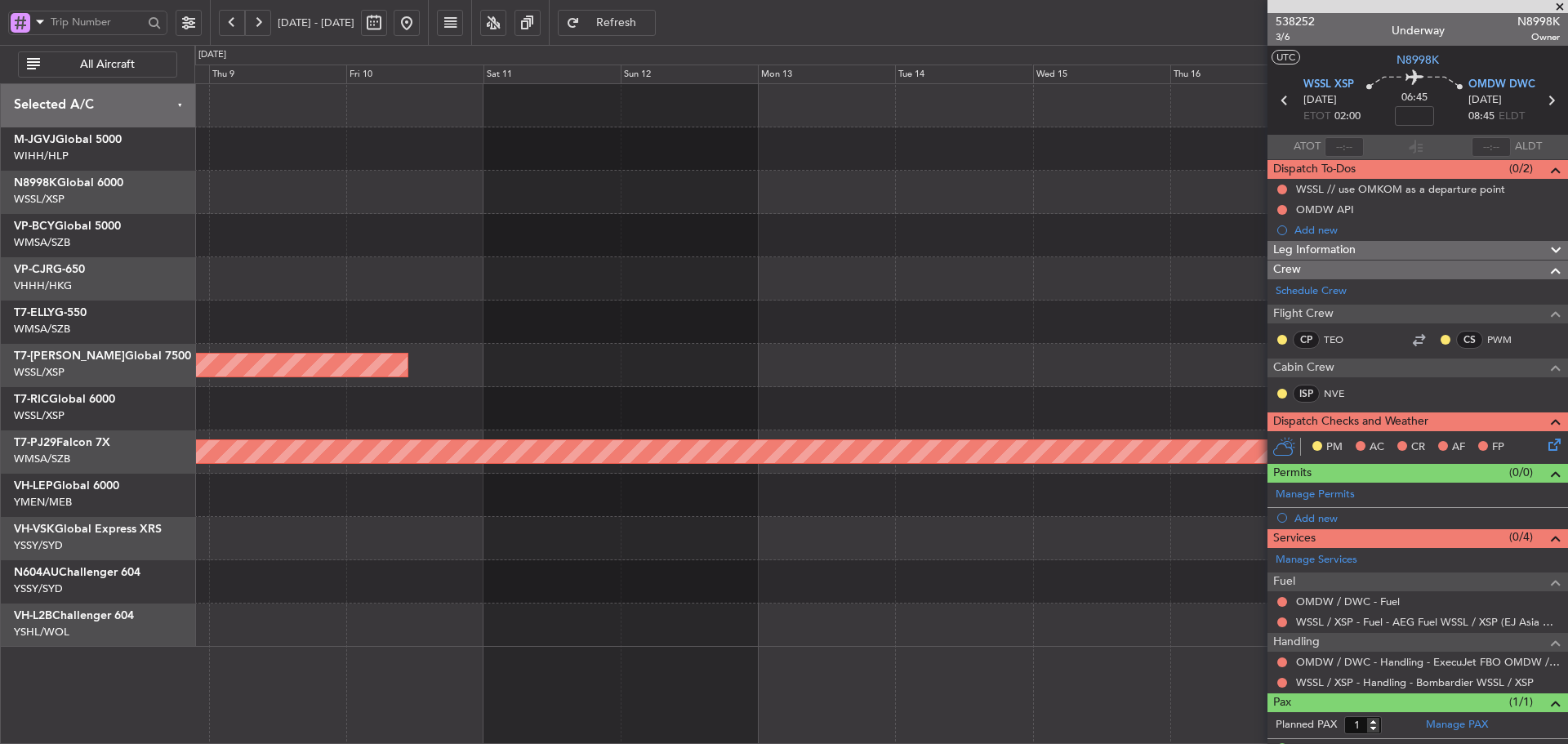
click at [1041, 369] on div "Planned Maint [GEOGRAPHIC_DATA] (Seletar)" at bounding box center [881, 366] width 1373 height 43
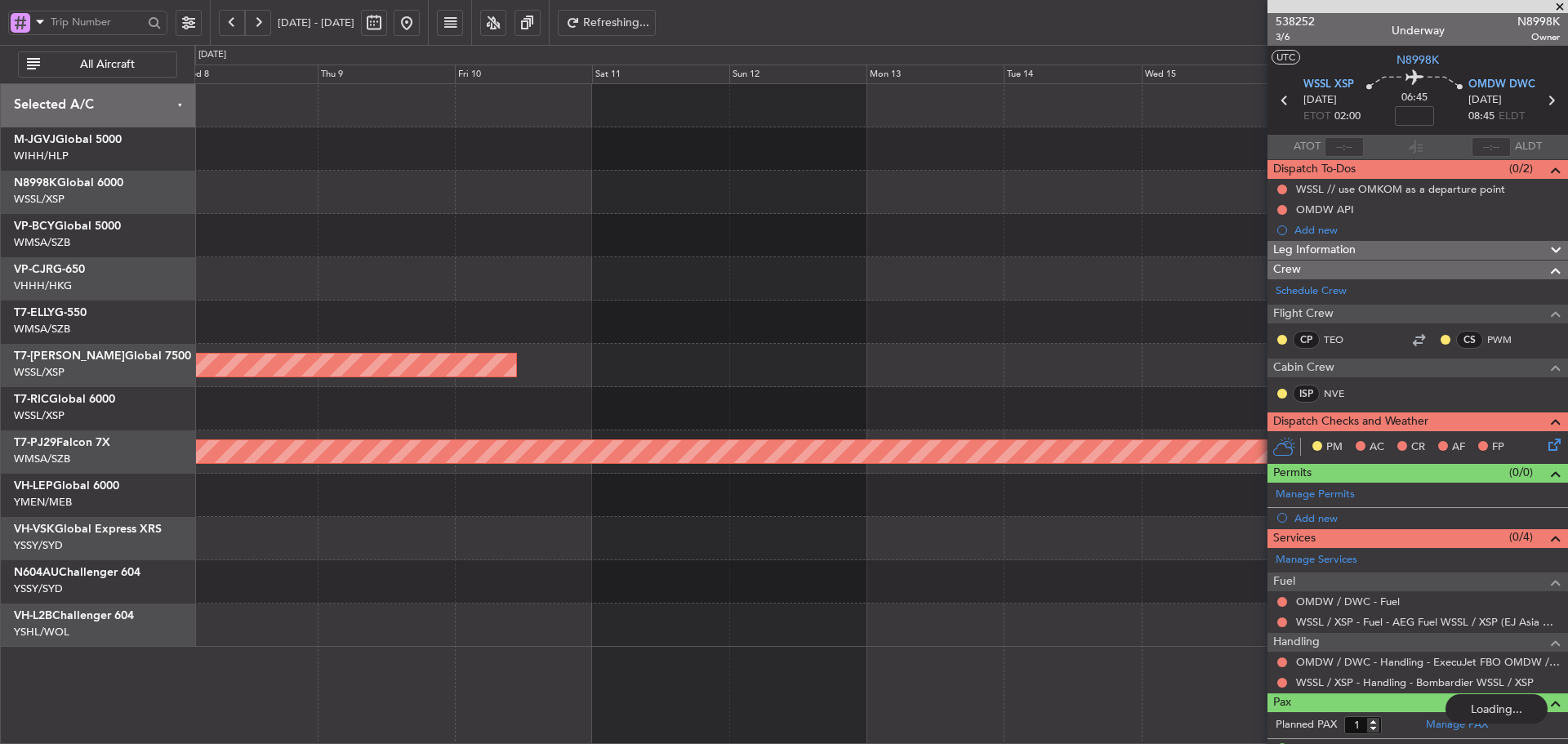
click at [1561, 3] on span at bounding box center [1560, 8] width 16 height 15
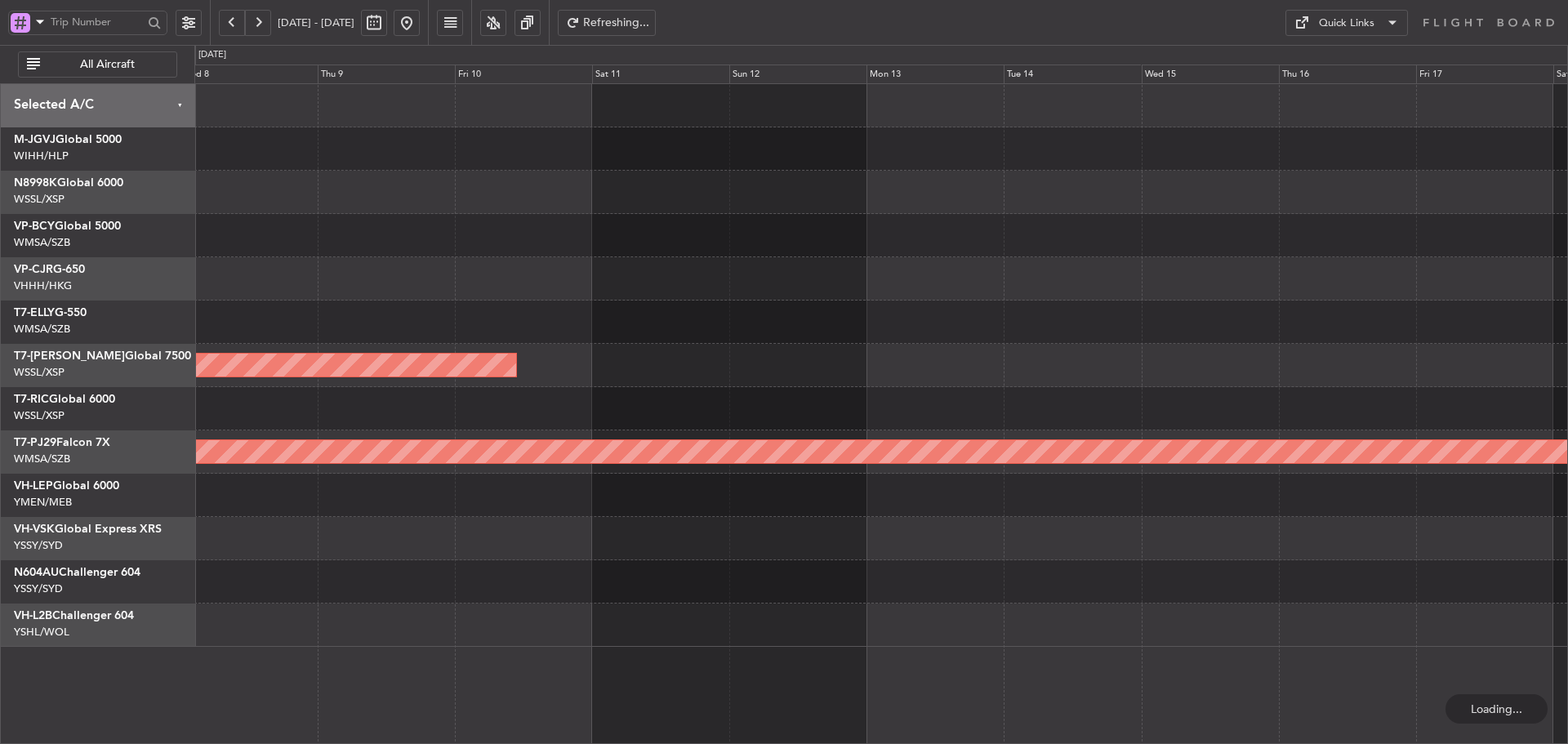
type input "0"
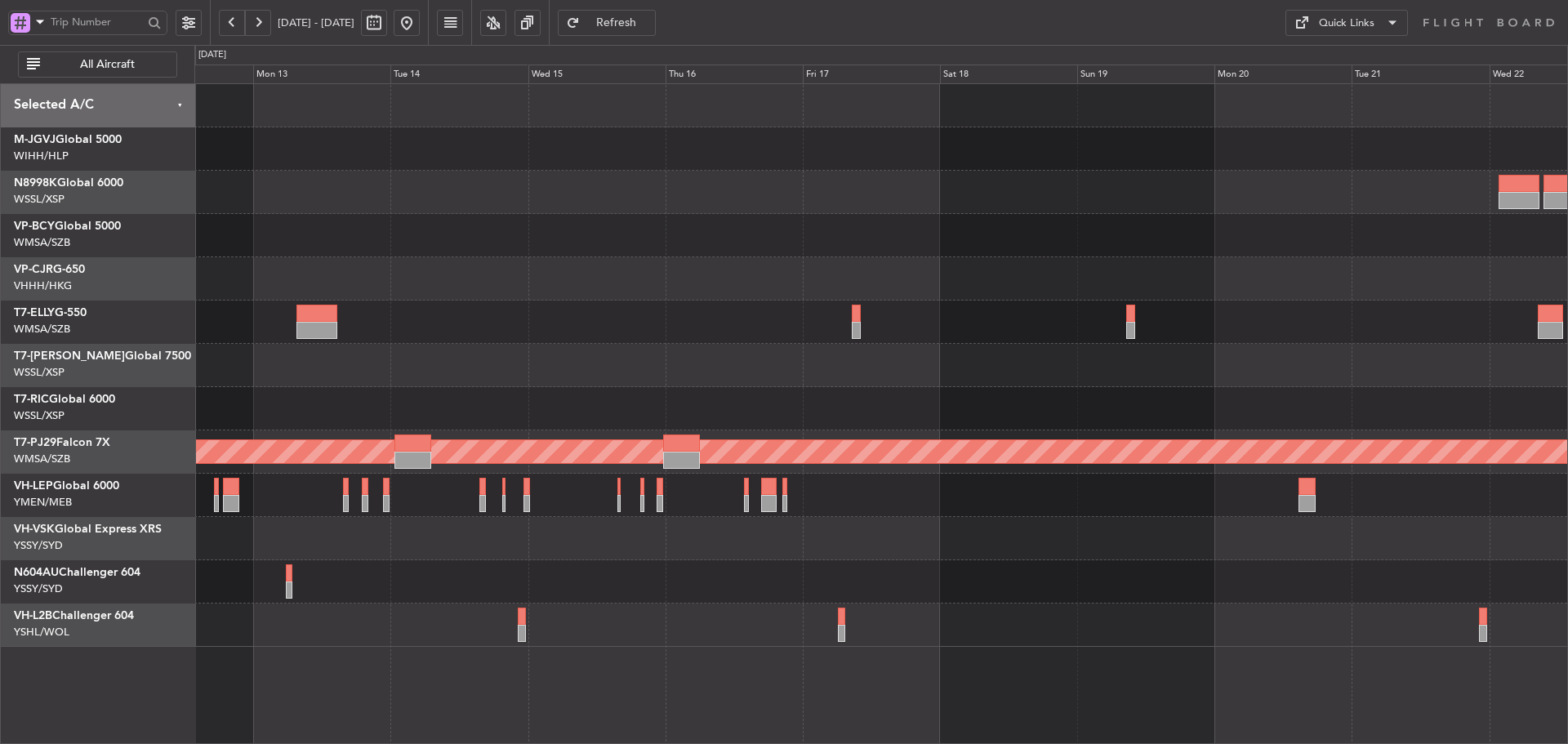
click at [724, 346] on div "Planned Maint [GEOGRAPHIC_DATA] (Seletar) Planned Maint [GEOGRAPHIC_DATA] (Sult…" at bounding box center [881, 365] width 1373 height 562
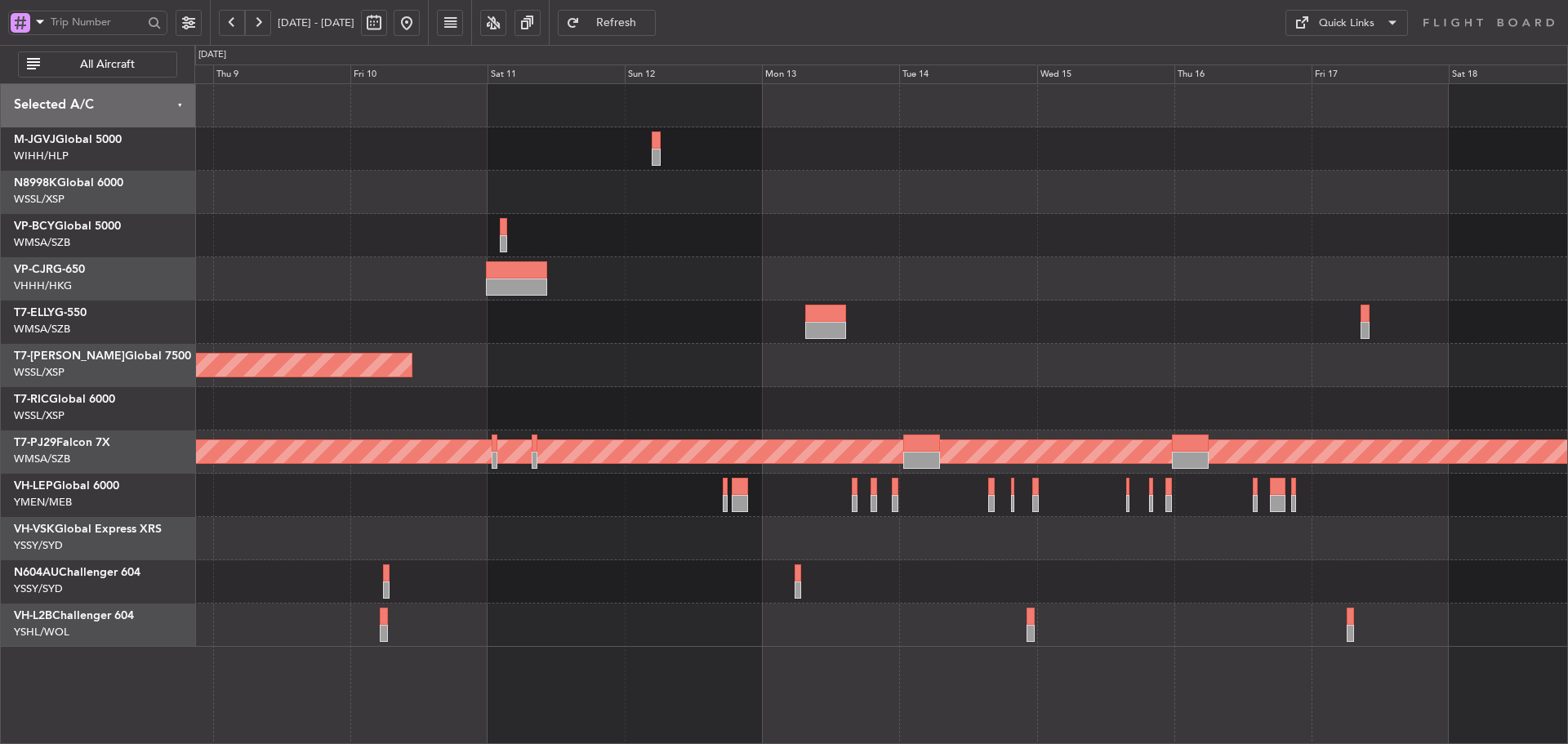
click at [1298, 554] on div "Planned Maint Sydney ([PERSON_NAME] Intl) No Crew" at bounding box center [881, 539] width 1373 height 43
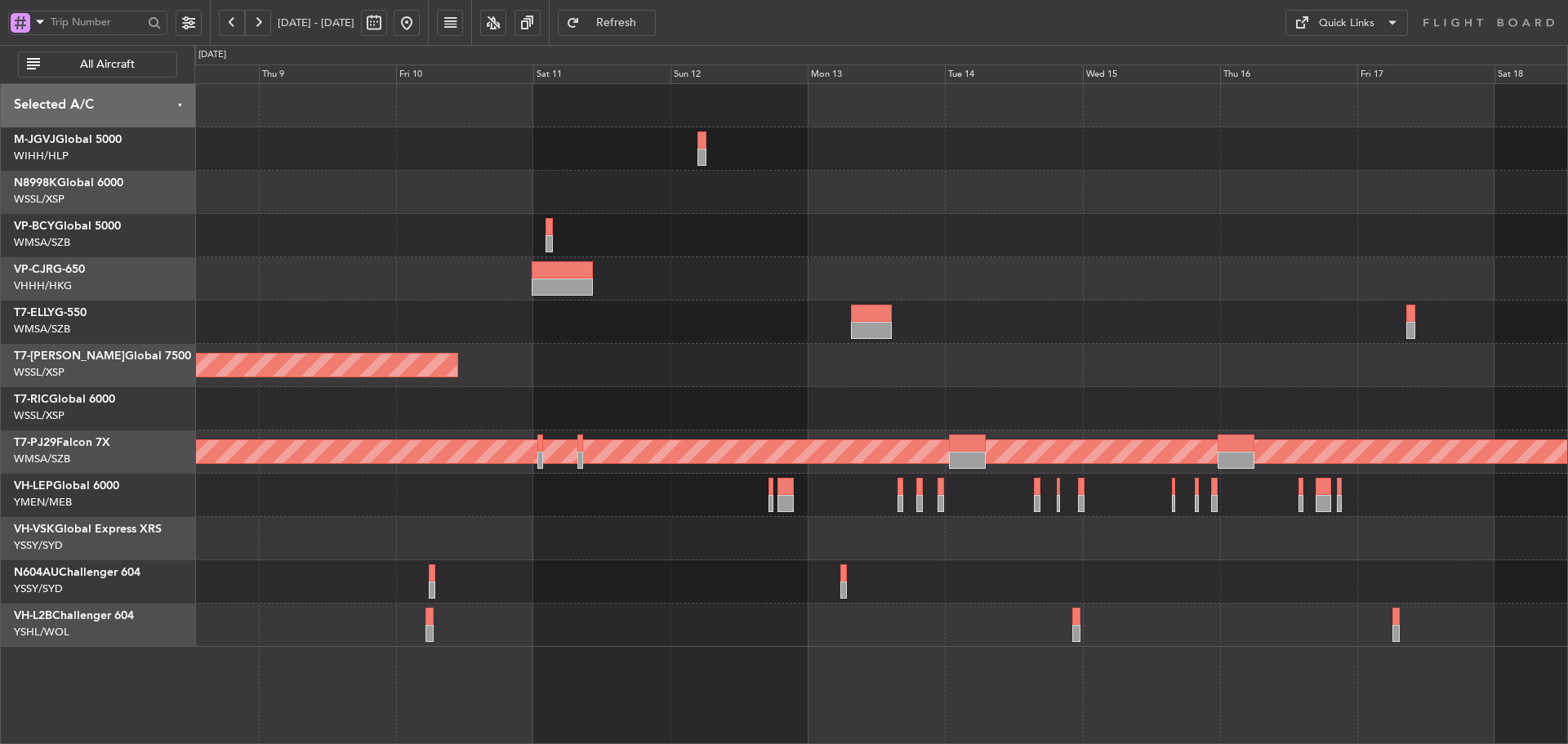
click at [1244, 562] on div at bounding box center [881, 582] width 1373 height 43
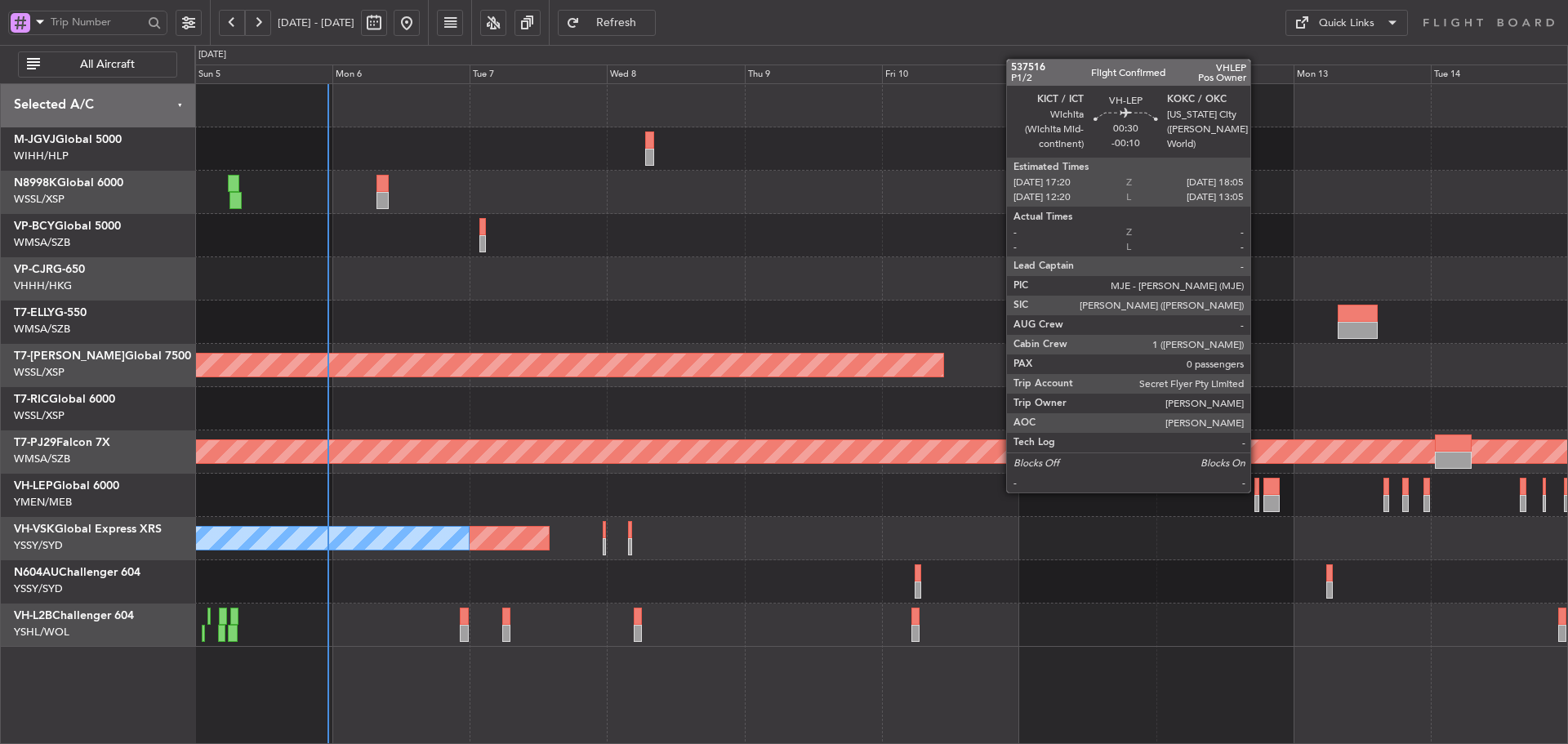
click at [1258, 491] on div at bounding box center [1257, 486] width 5 height 17
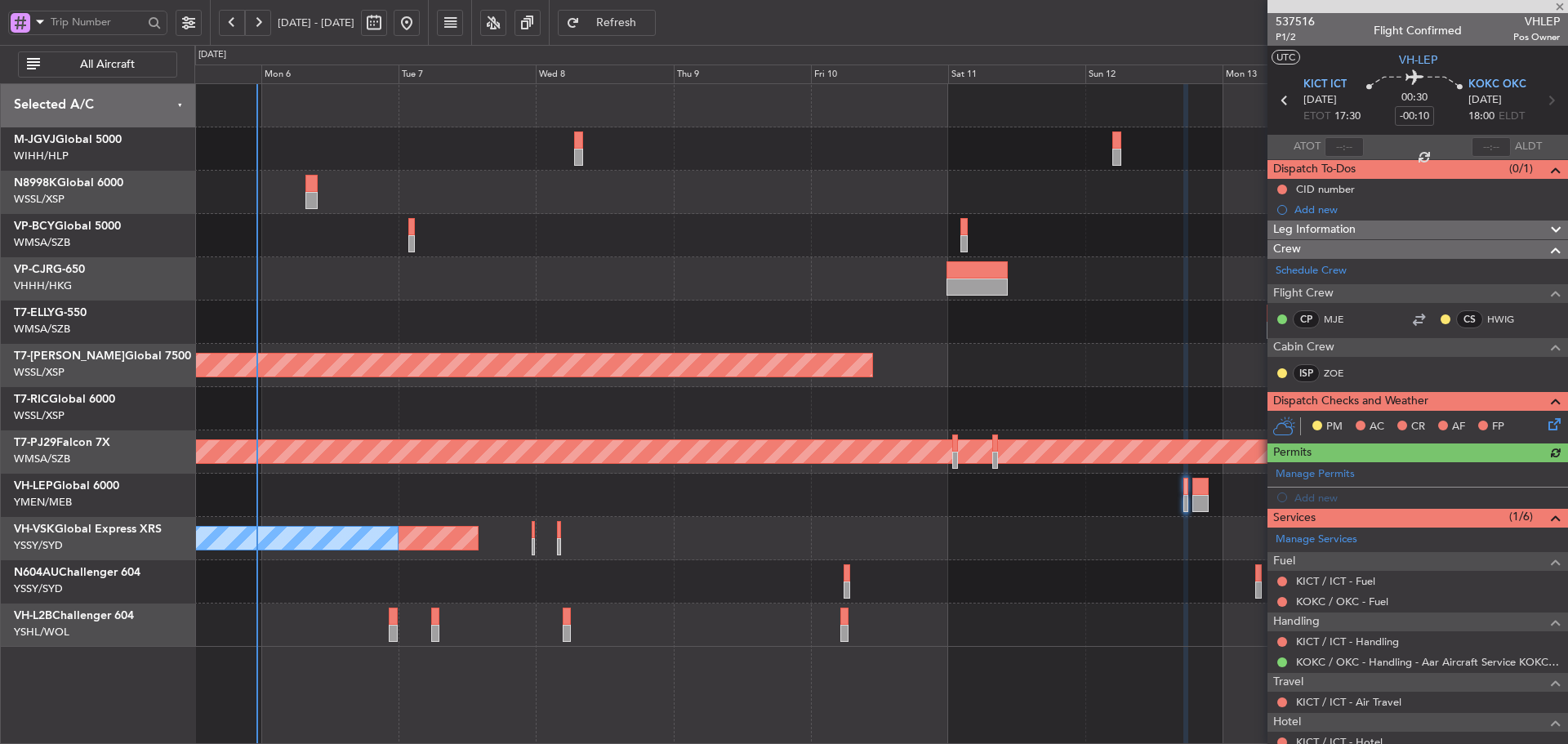
click at [939, 537] on div "Planned Maint Sydney ([PERSON_NAME] Intl) No Crew" at bounding box center [881, 539] width 1373 height 43
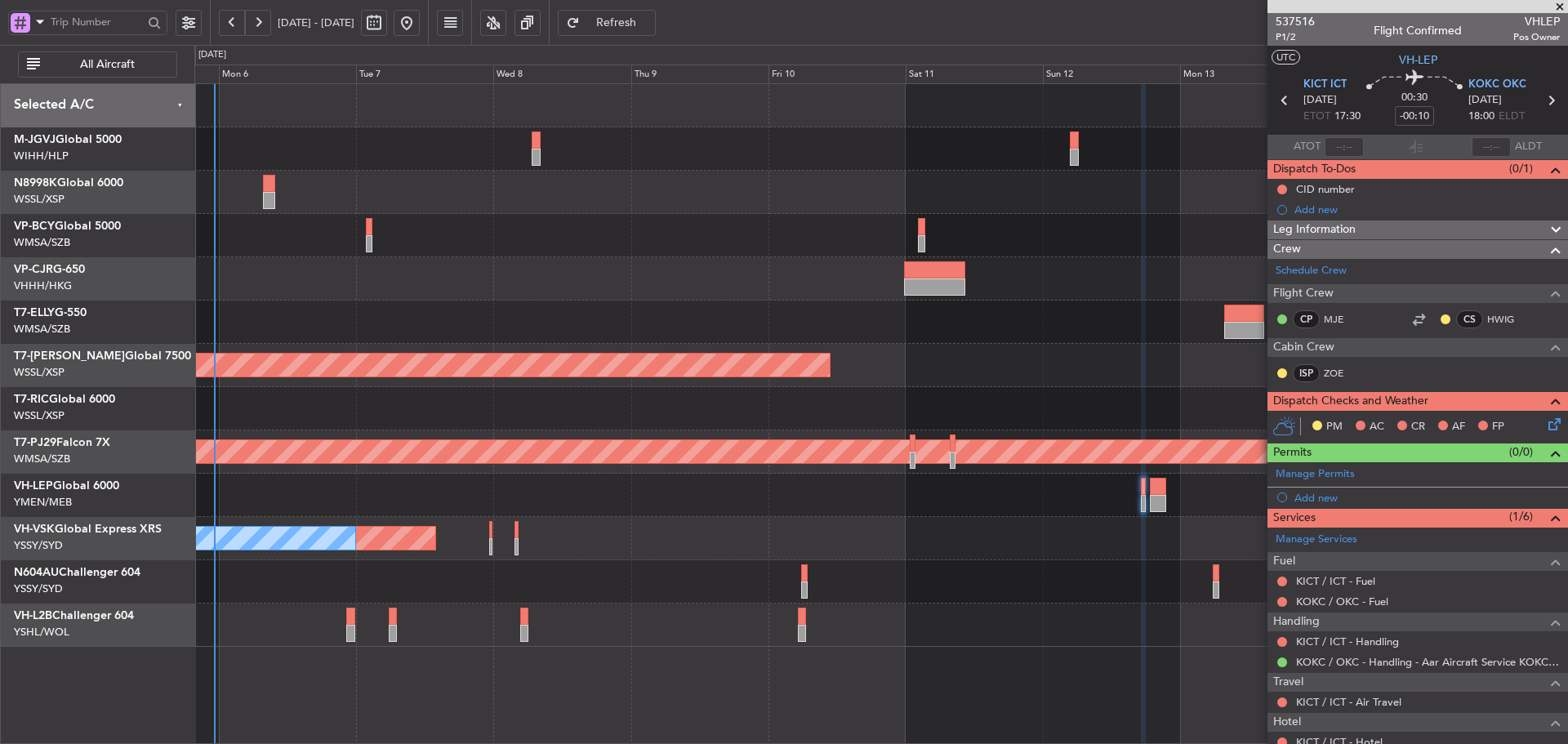
click at [1562, 8] on span at bounding box center [1560, 8] width 16 height 15
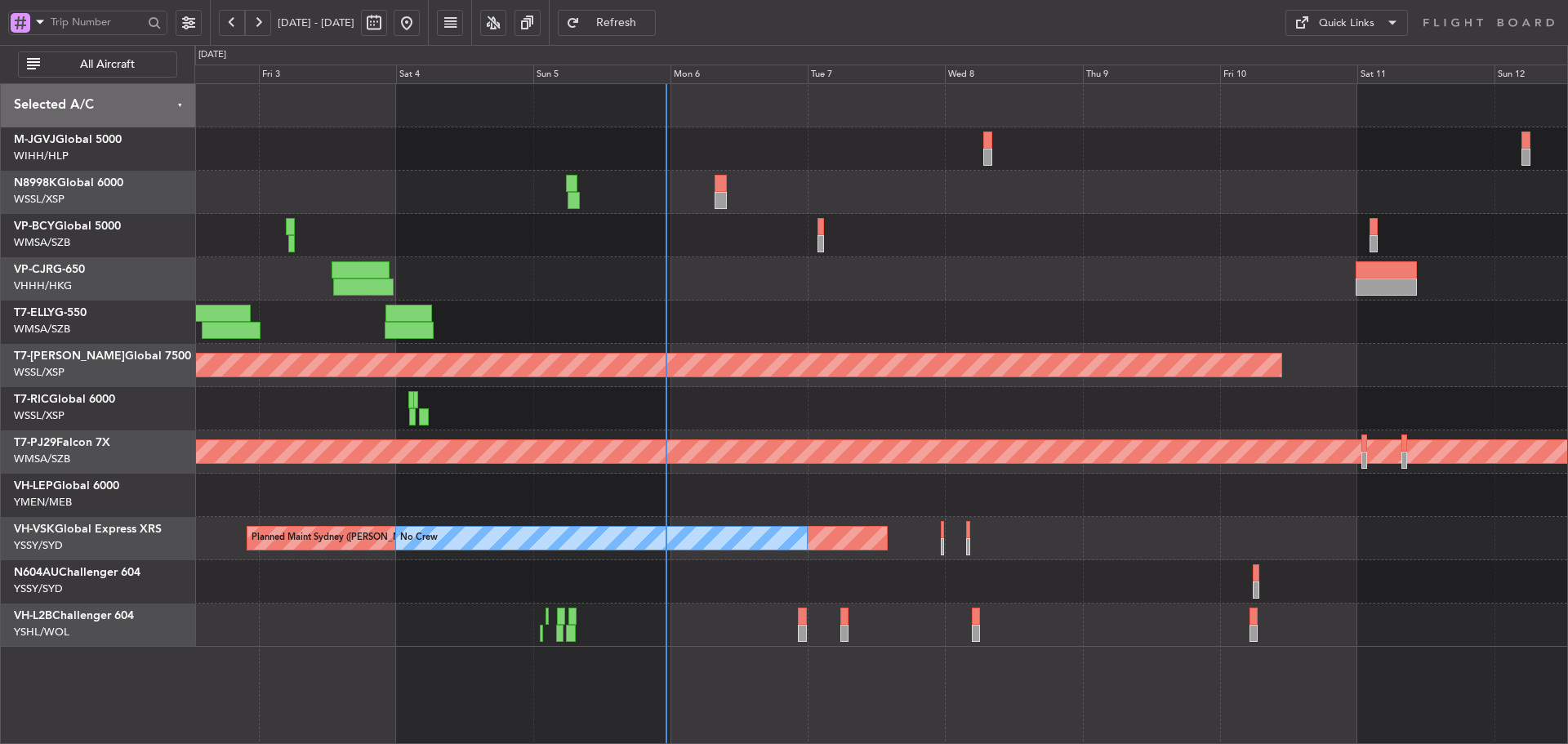
click at [942, 398] on div "Planned Maint [GEOGRAPHIC_DATA] ([GEOGRAPHIC_DATA] Intl) Planned Maint [GEOGRAP…" at bounding box center [881, 365] width 1373 height 562
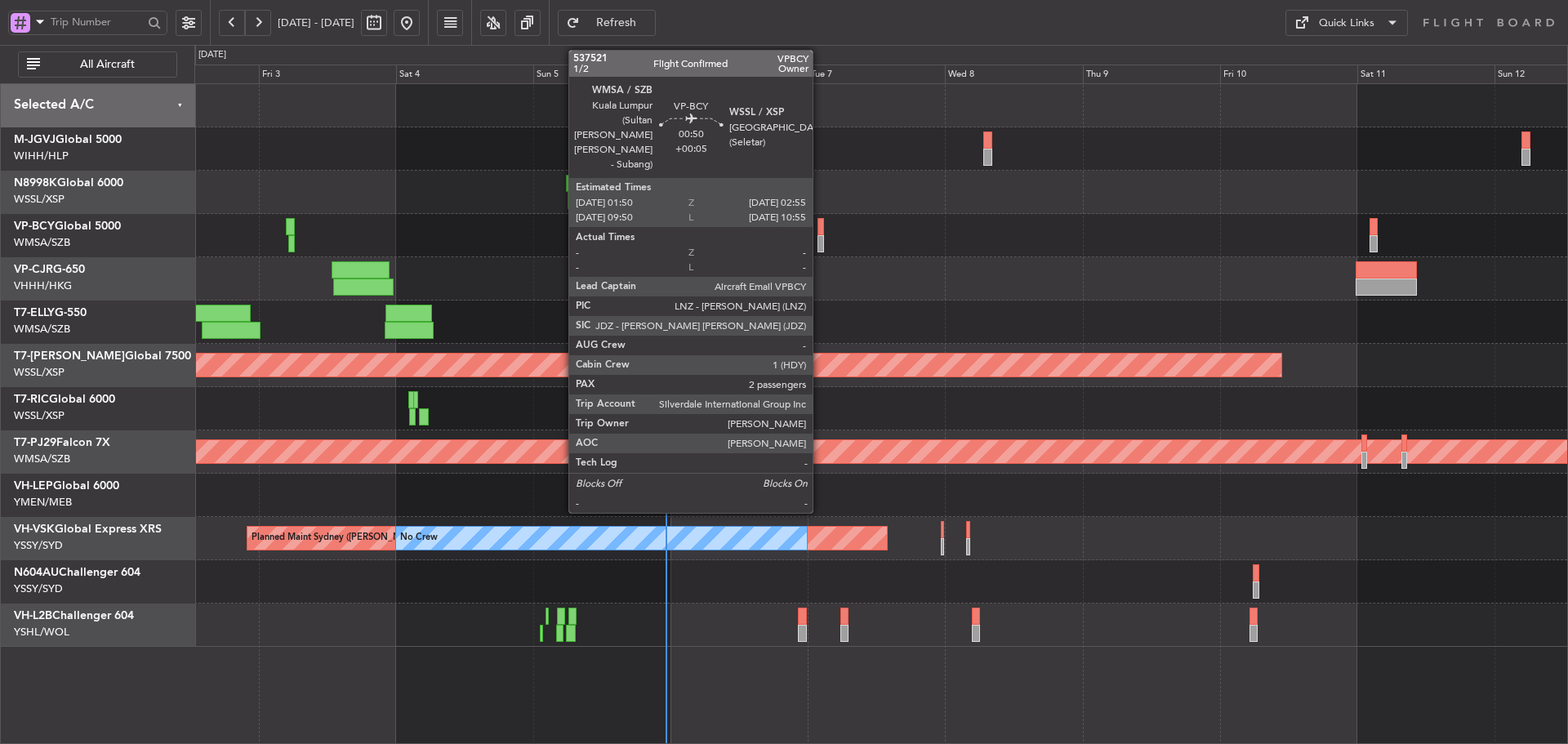
click at [820, 238] on div at bounding box center [820, 244] width 7 height 17
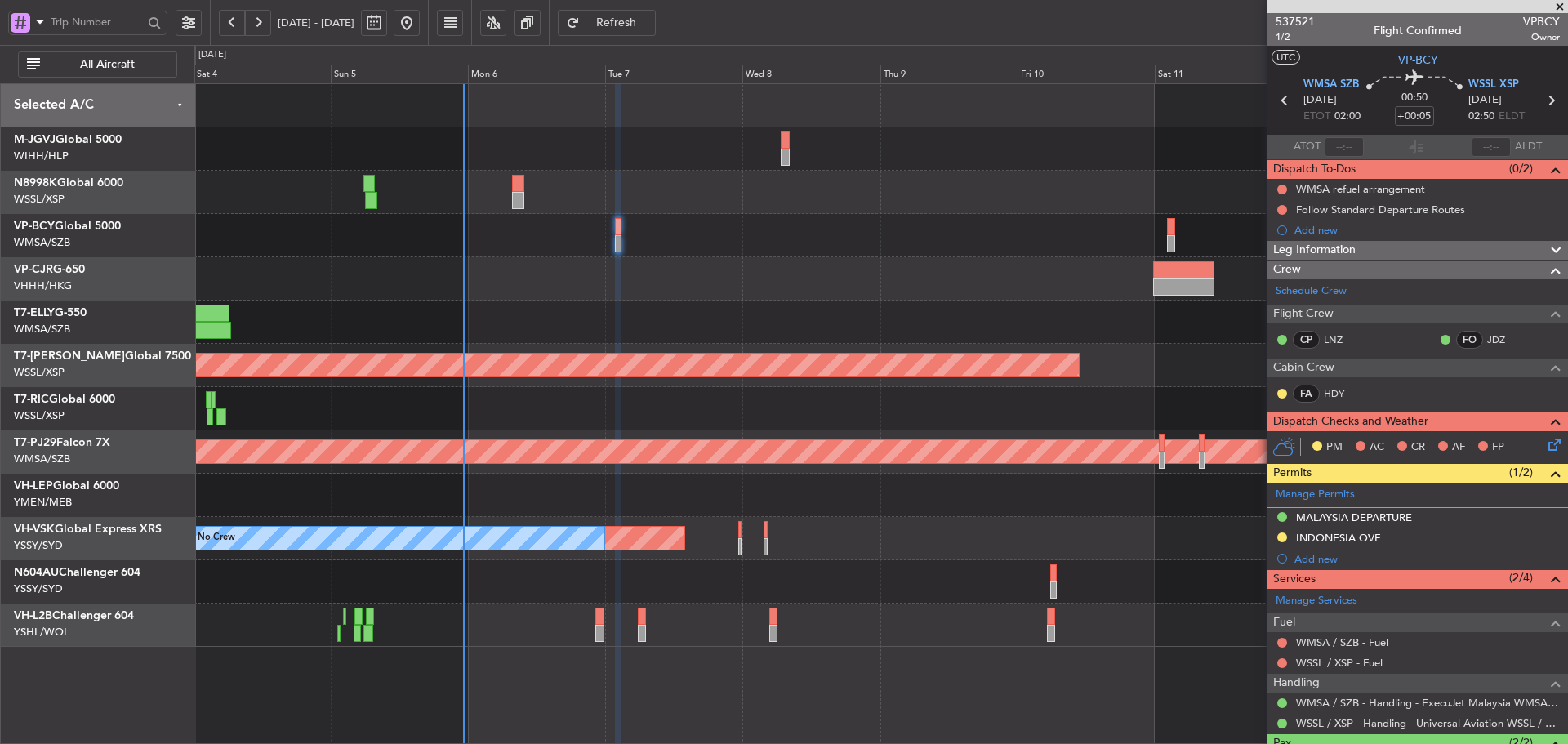
click at [611, 322] on div at bounding box center [881, 323] width 1373 height 43
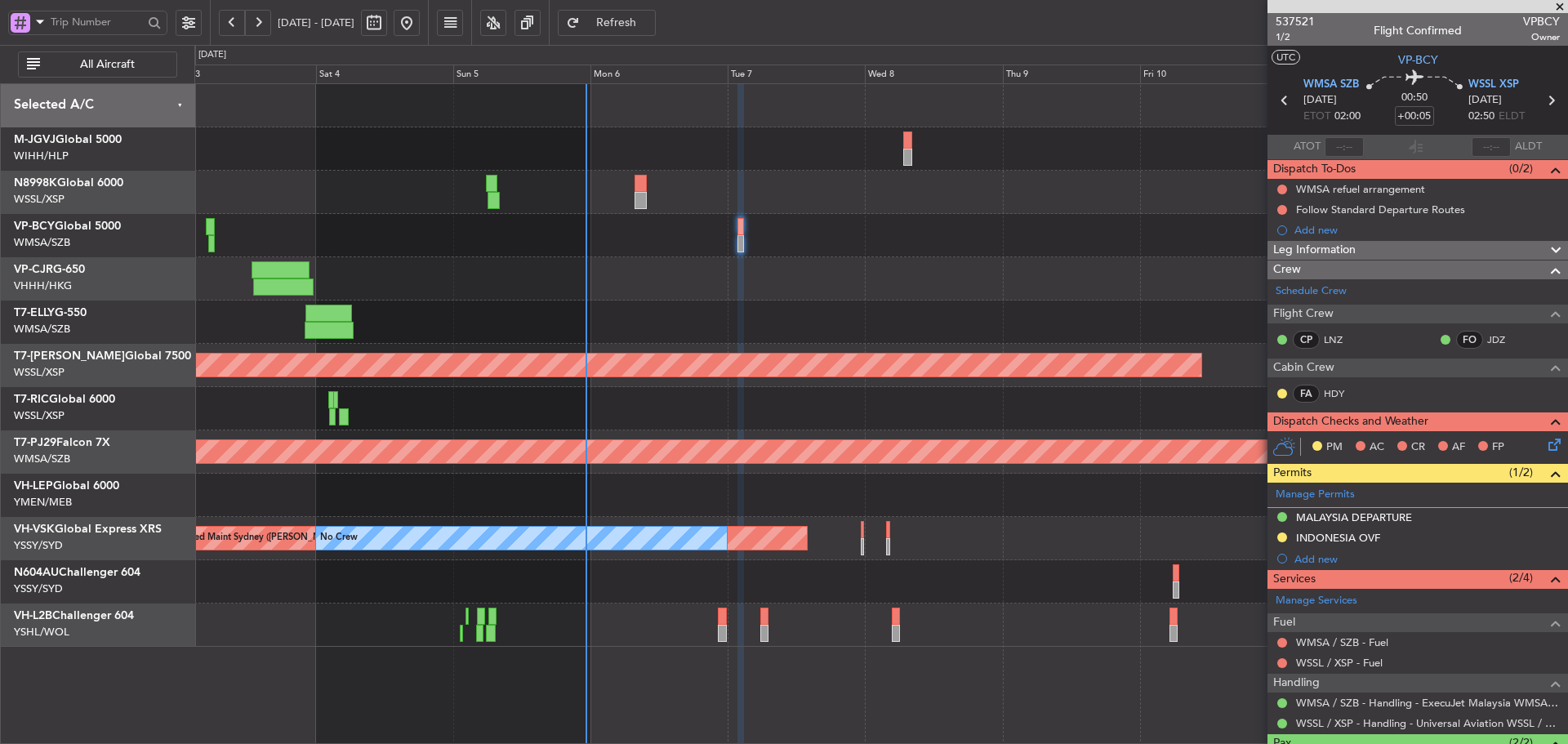
scroll to position [108, 0]
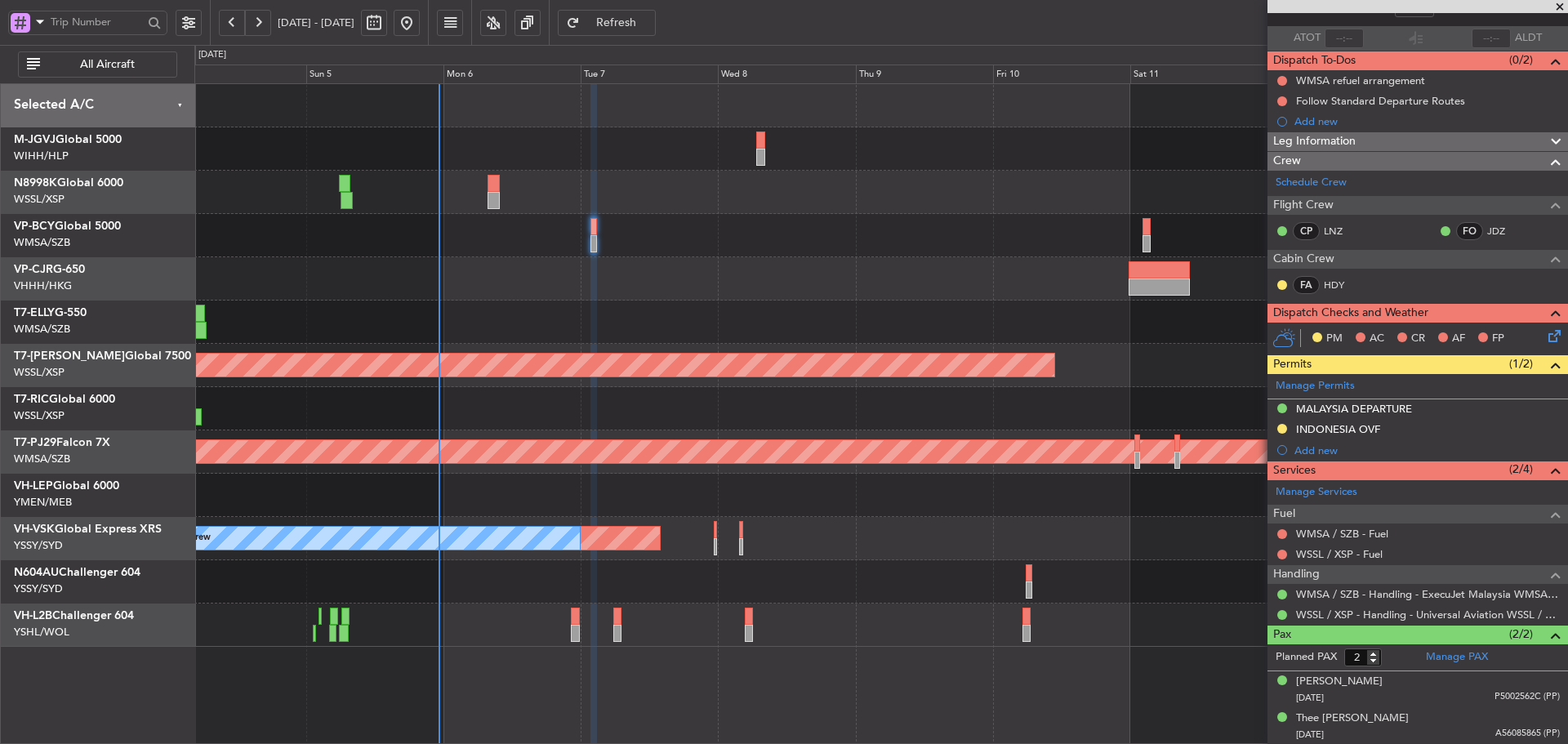
click at [476, 413] on div at bounding box center [881, 409] width 1373 height 43
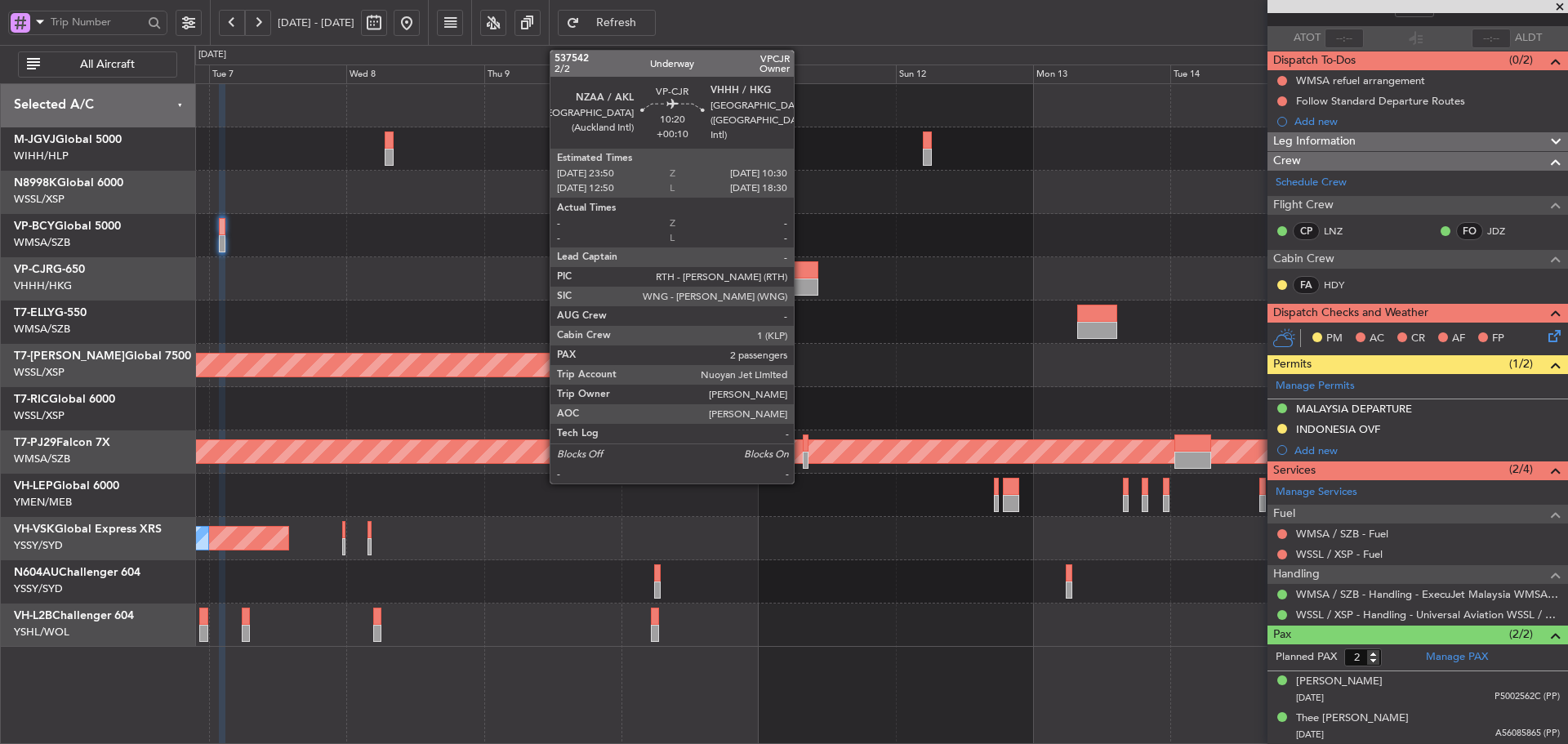
click at [801, 286] on div at bounding box center [787, 287] width 61 height 17
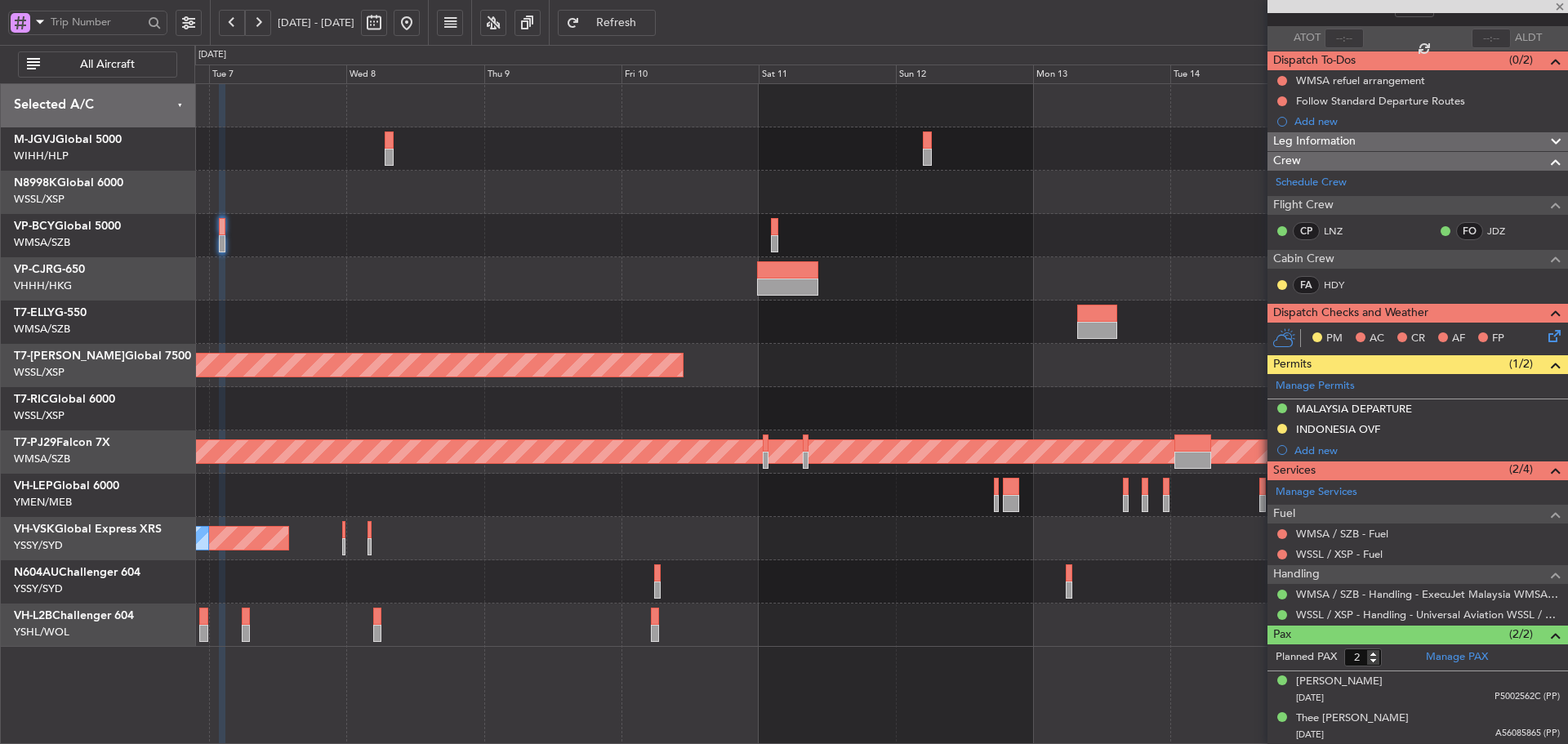
type input "+00:10"
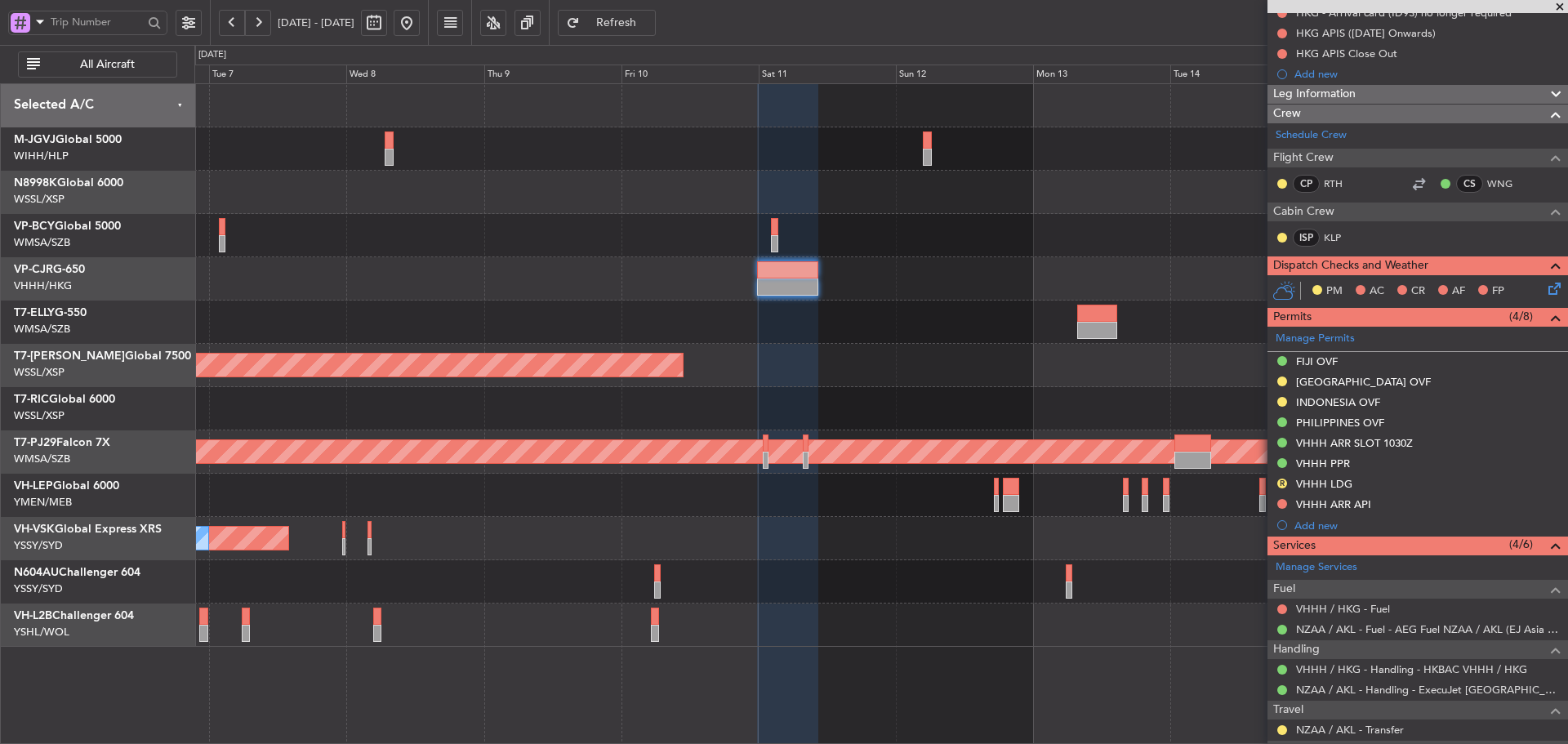
scroll to position [0, 0]
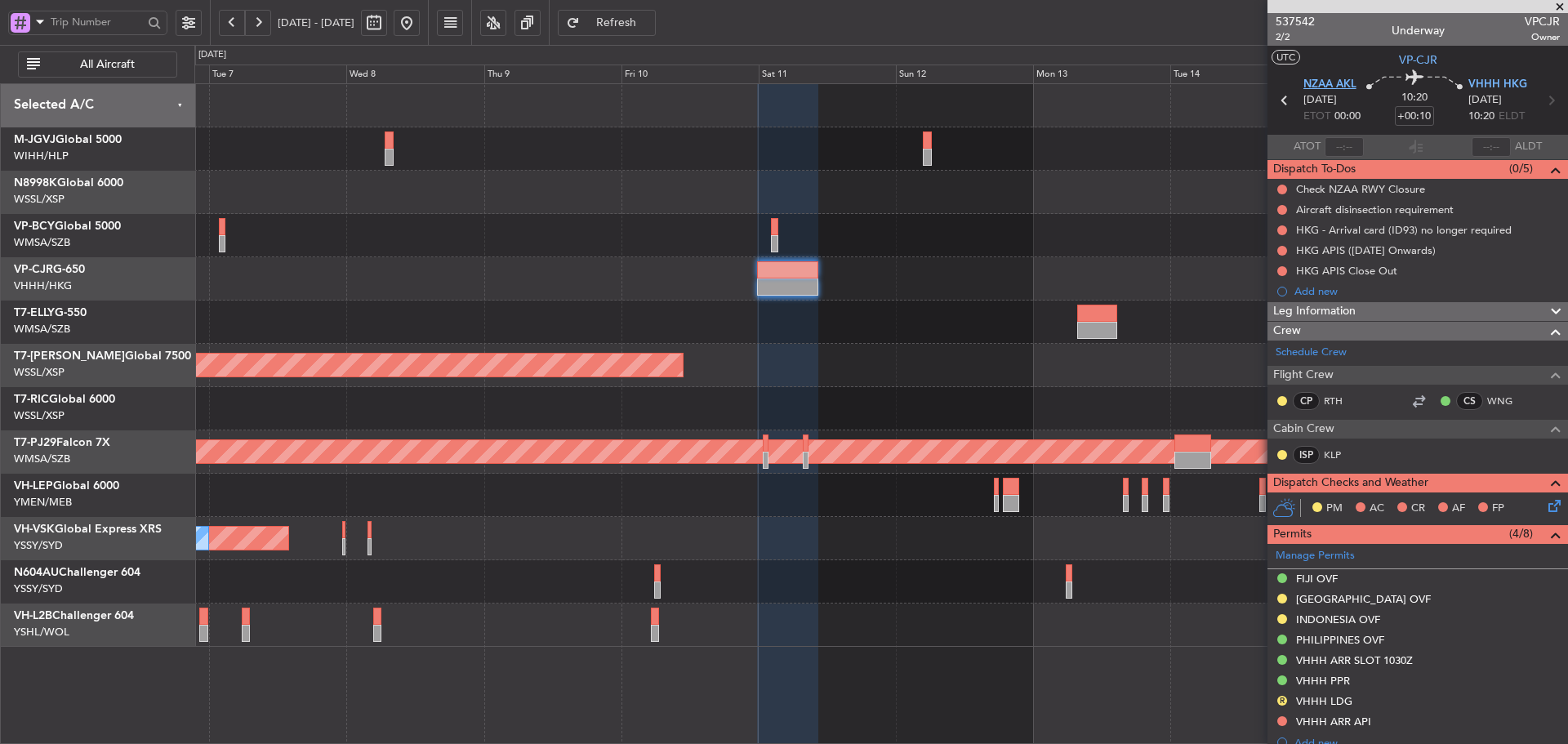
click at [1331, 79] on span "NZAA AKL" at bounding box center [1330, 85] width 53 height 16
click at [1560, 6] on span at bounding box center [1560, 8] width 16 height 15
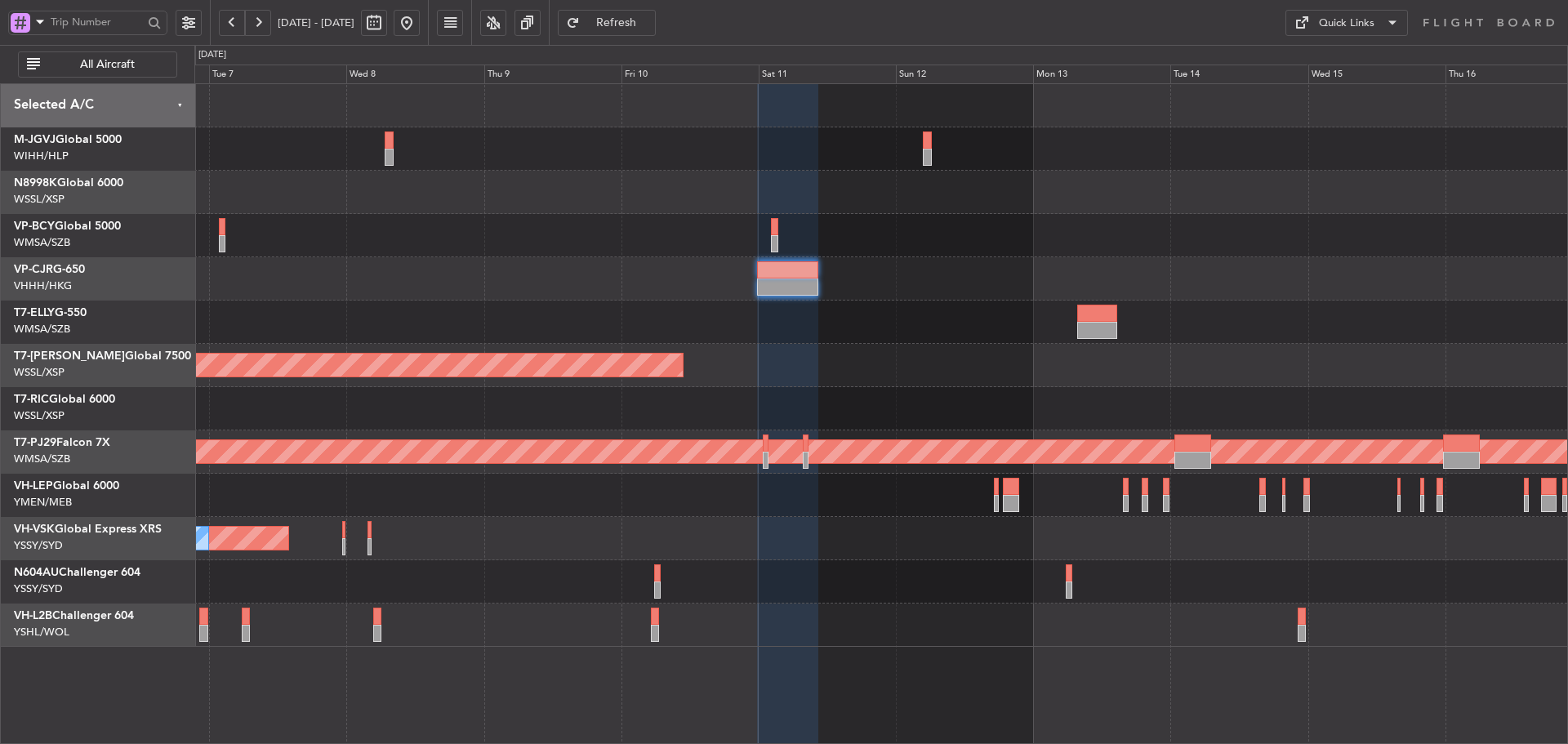
type input "0"
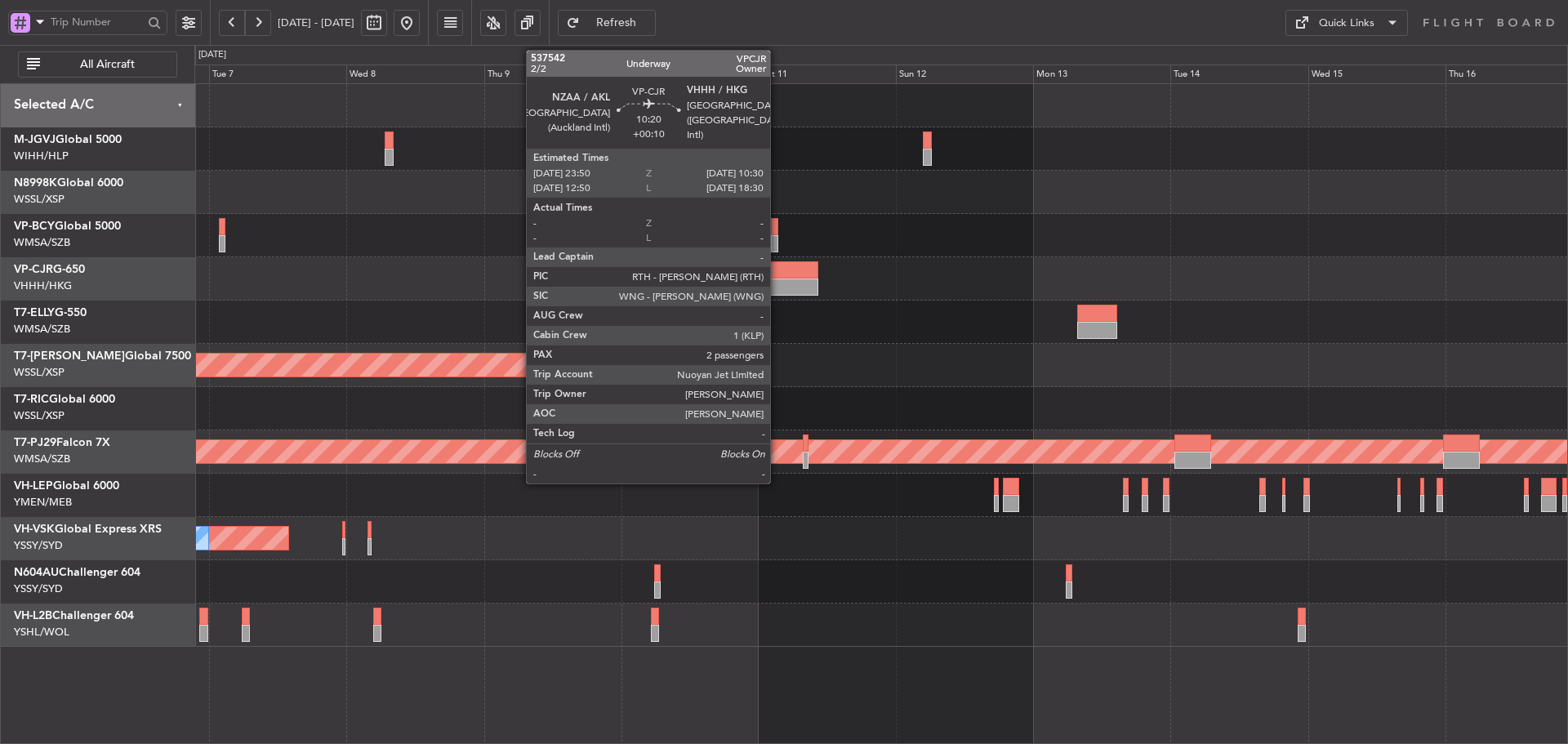
click at [778, 269] on div at bounding box center [787, 270] width 61 height 17
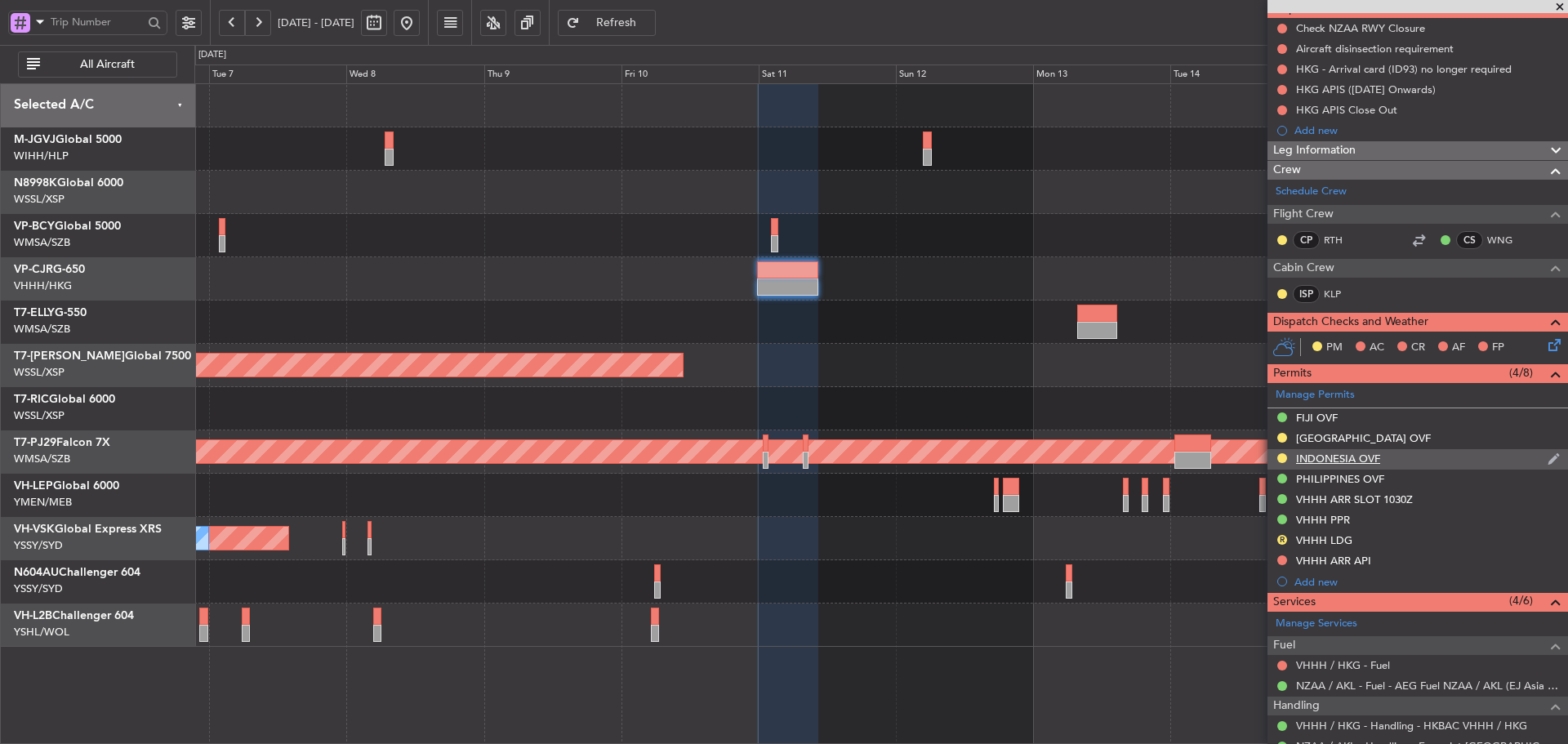
scroll to position [164, 0]
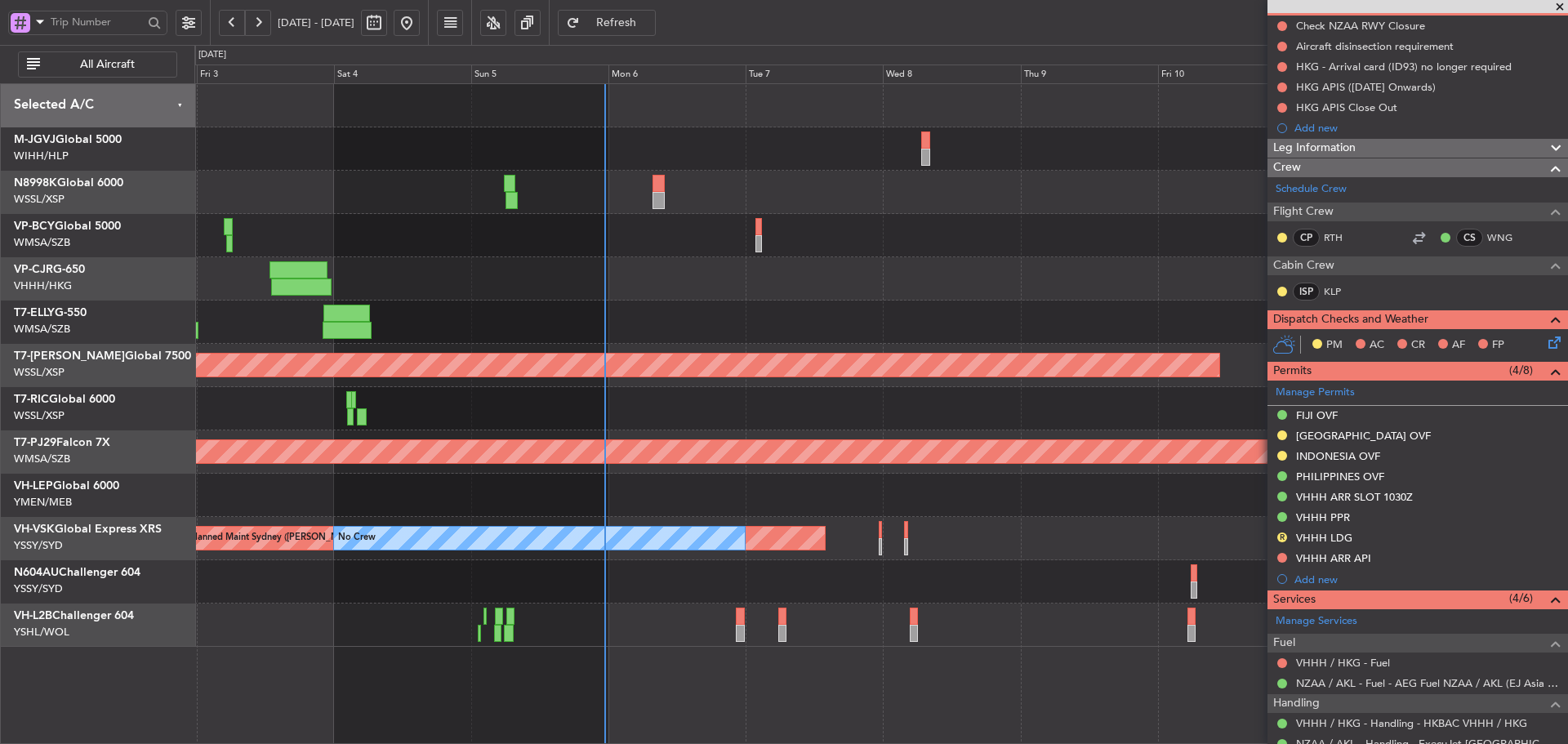
click at [981, 271] on div "Planned Maint [GEOGRAPHIC_DATA] (Seletar) Planned Maint [GEOGRAPHIC_DATA] (Sult…" at bounding box center [881, 365] width 1373 height 562
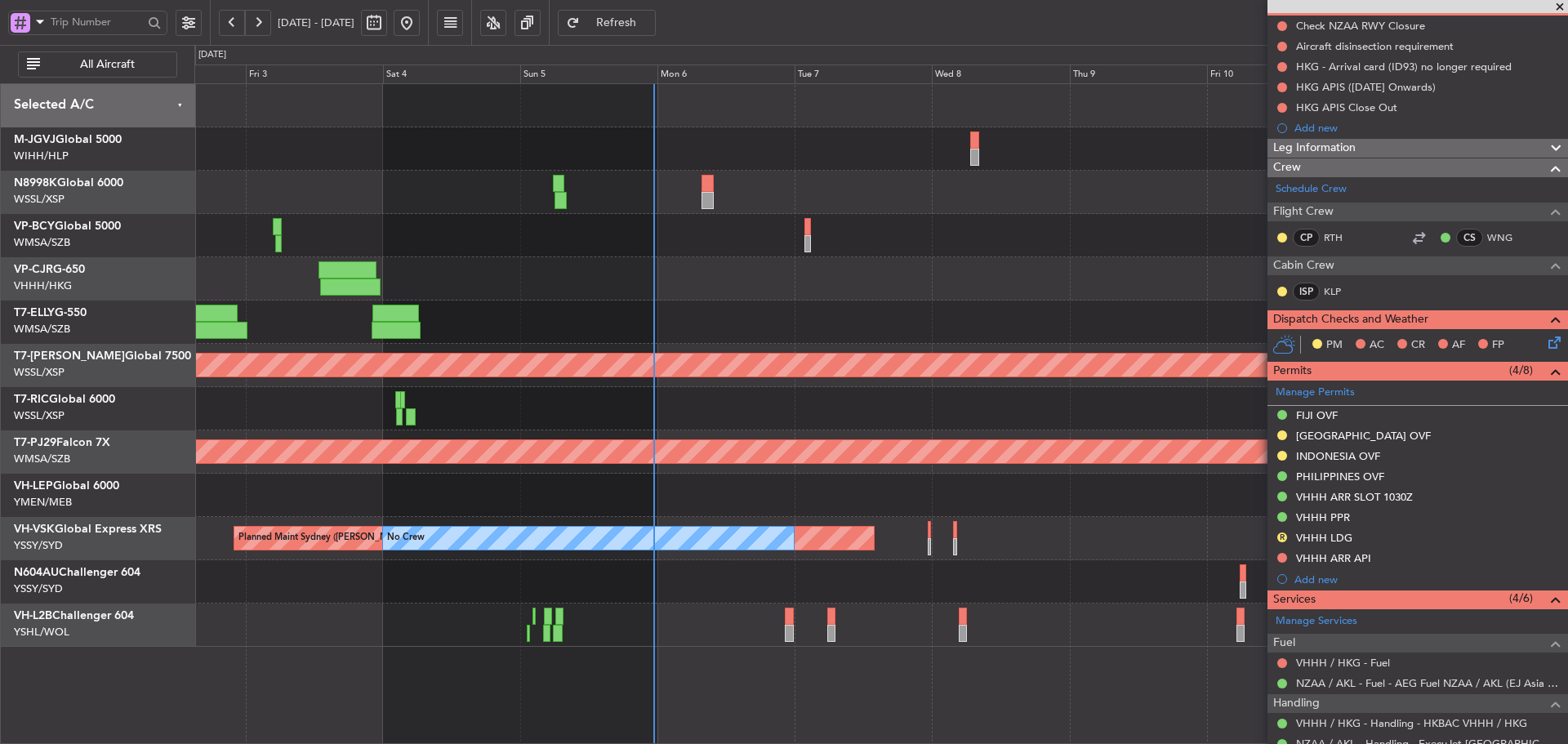
click at [1560, 8] on span at bounding box center [1560, 8] width 16 height 15
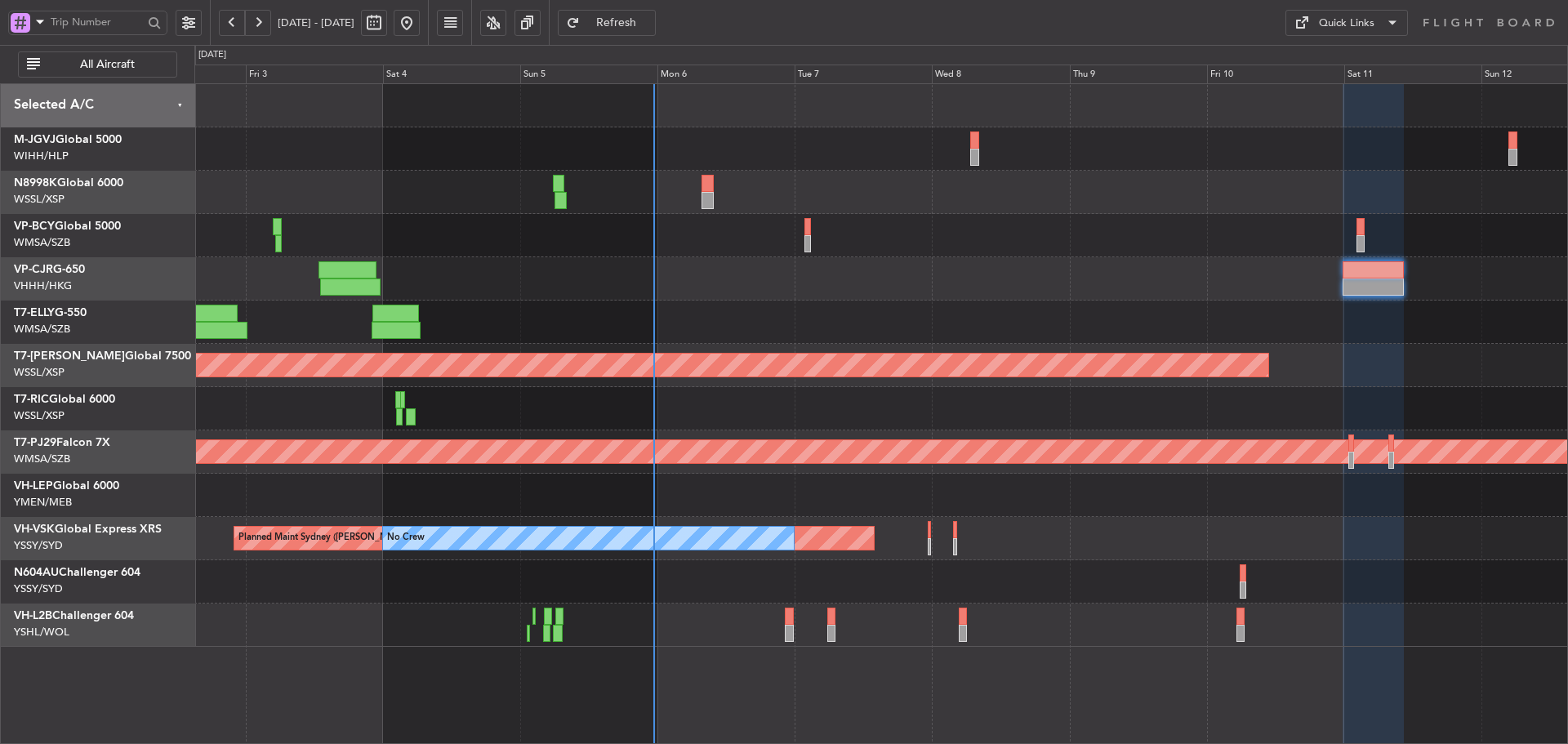
type input "0"
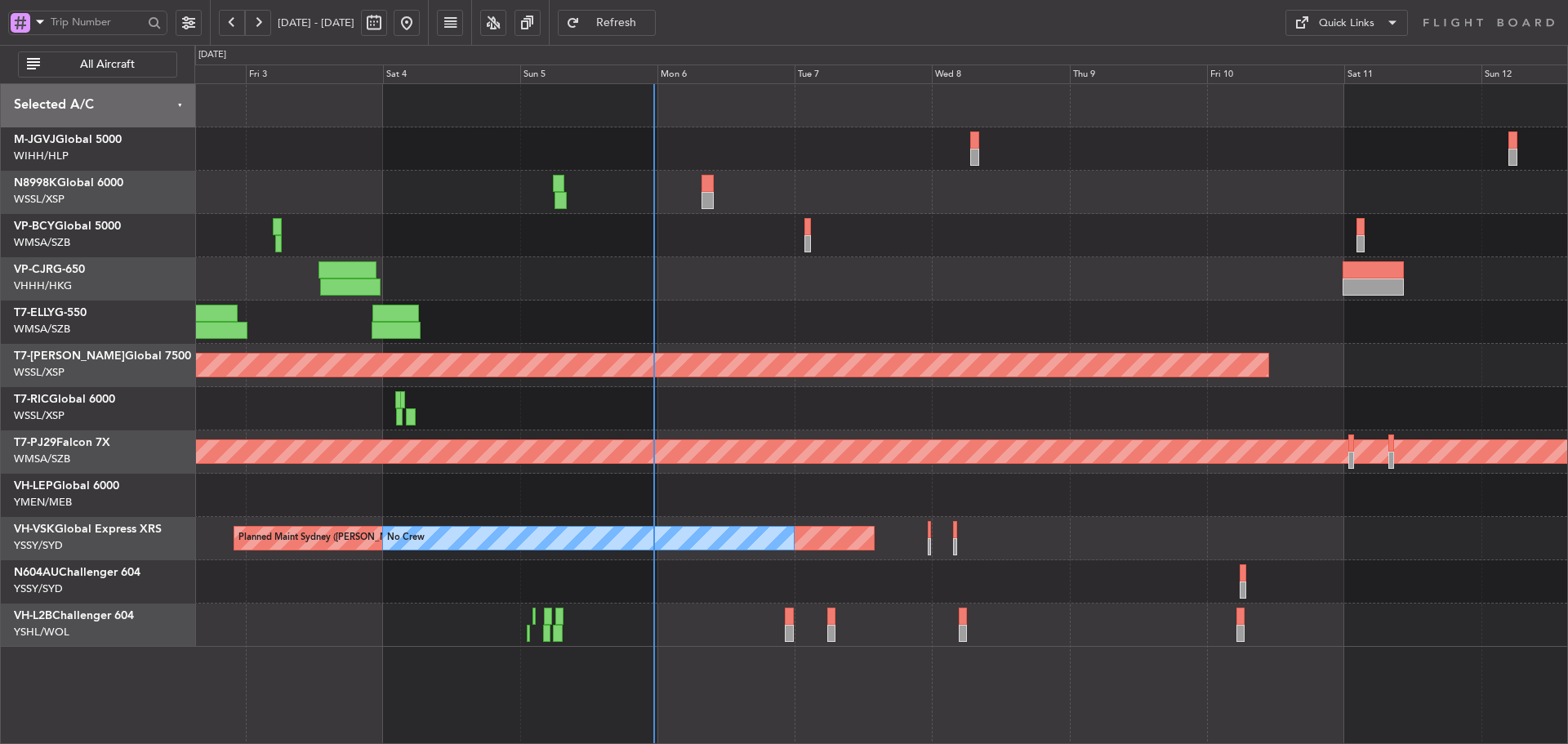
scroll to position [0, 0]
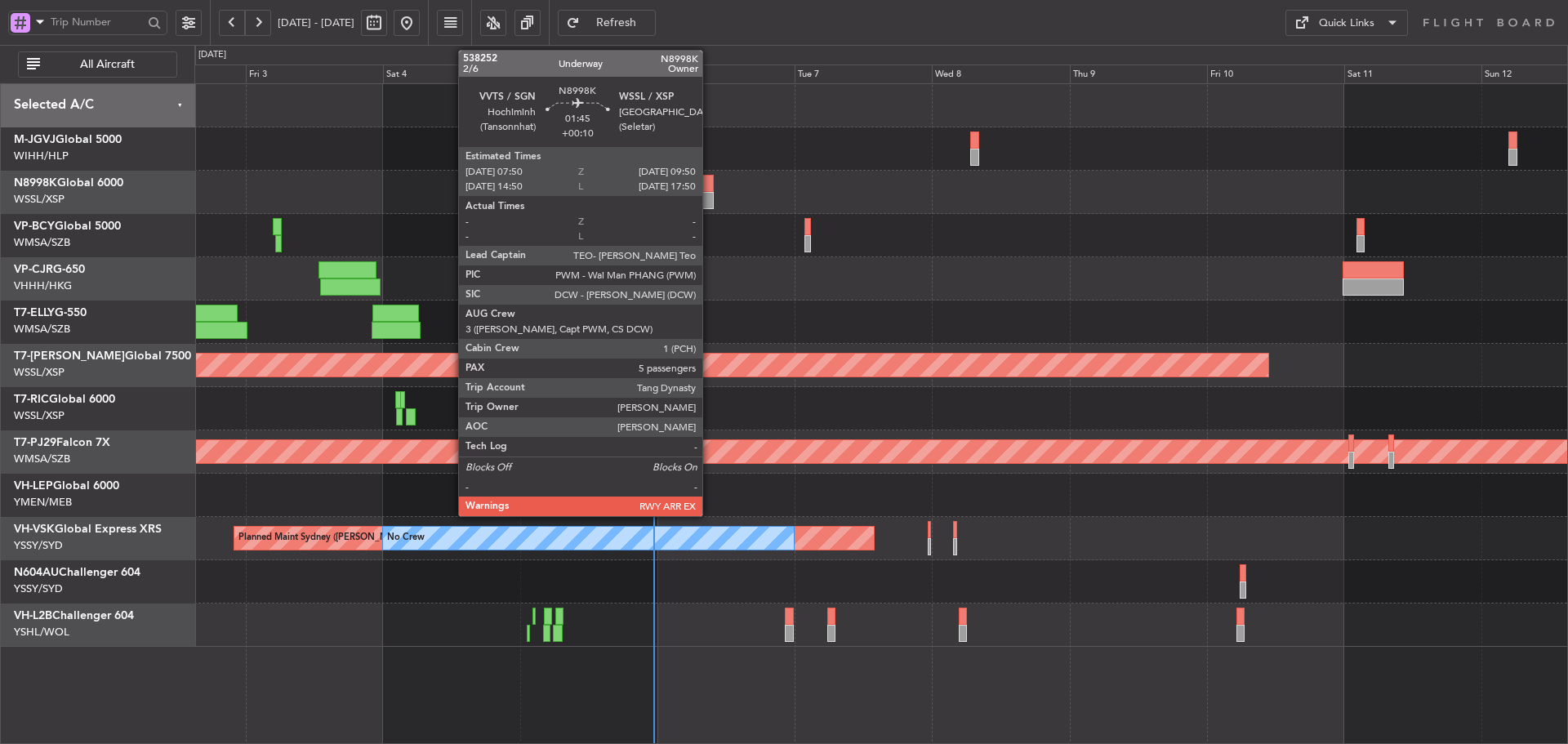
click at [710, 193] on div at bounding box center [707, 200] width 12 height 17
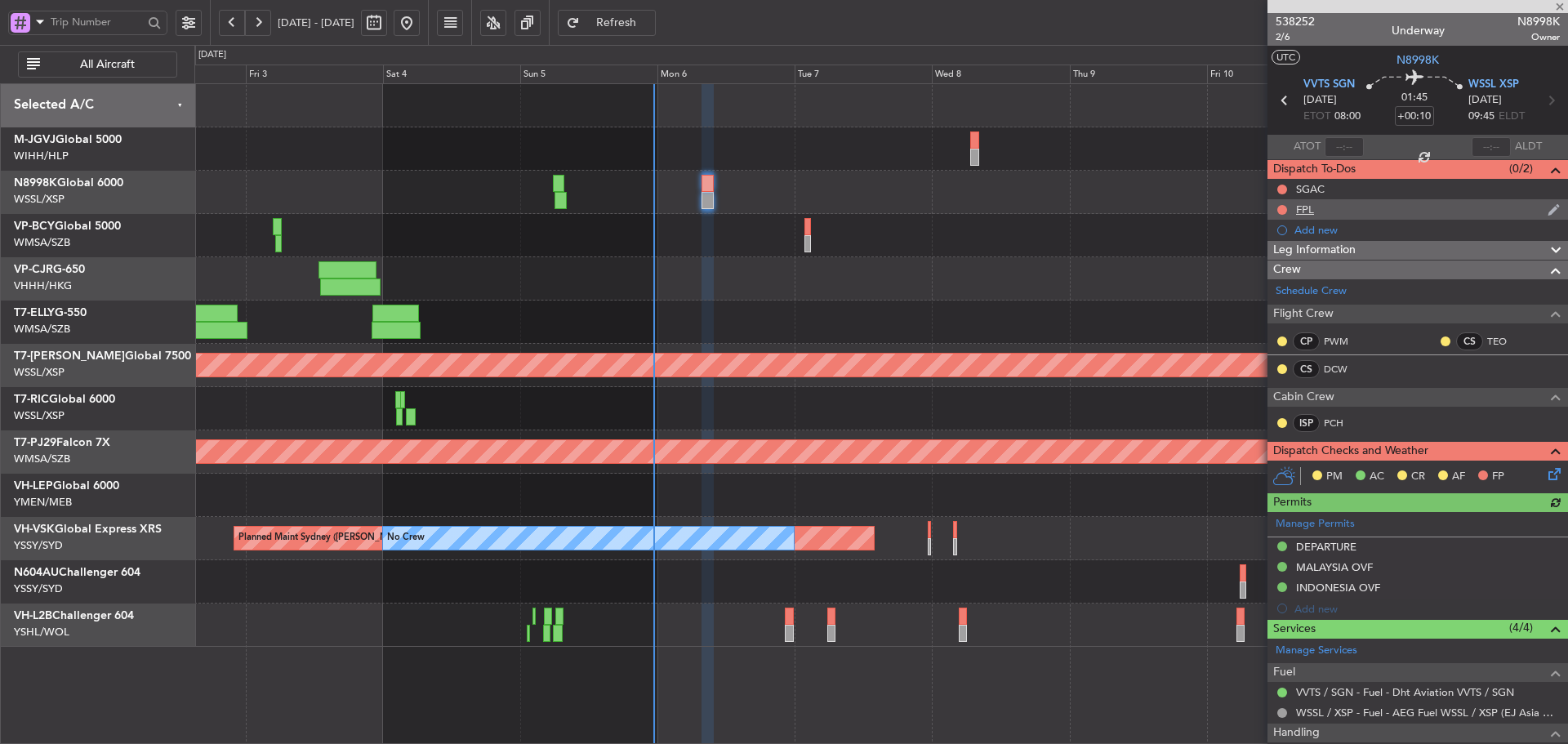
click at [1307, 208] on div "FPL" at bounding box center [1305, 209] width 18 height 14
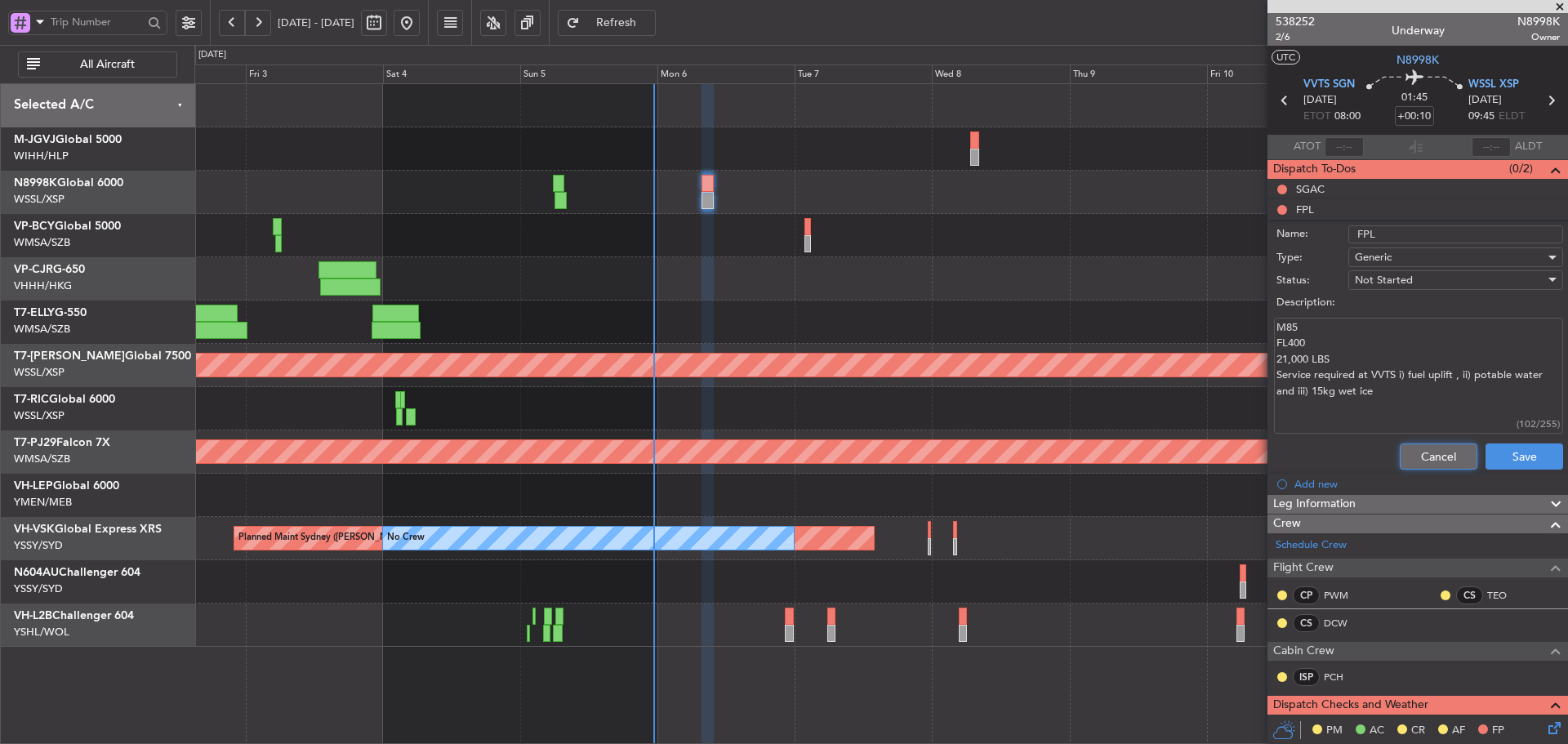
click at [1412, 450] on button "Cancel" at bounding box center [1438, 457] width 77 height 26
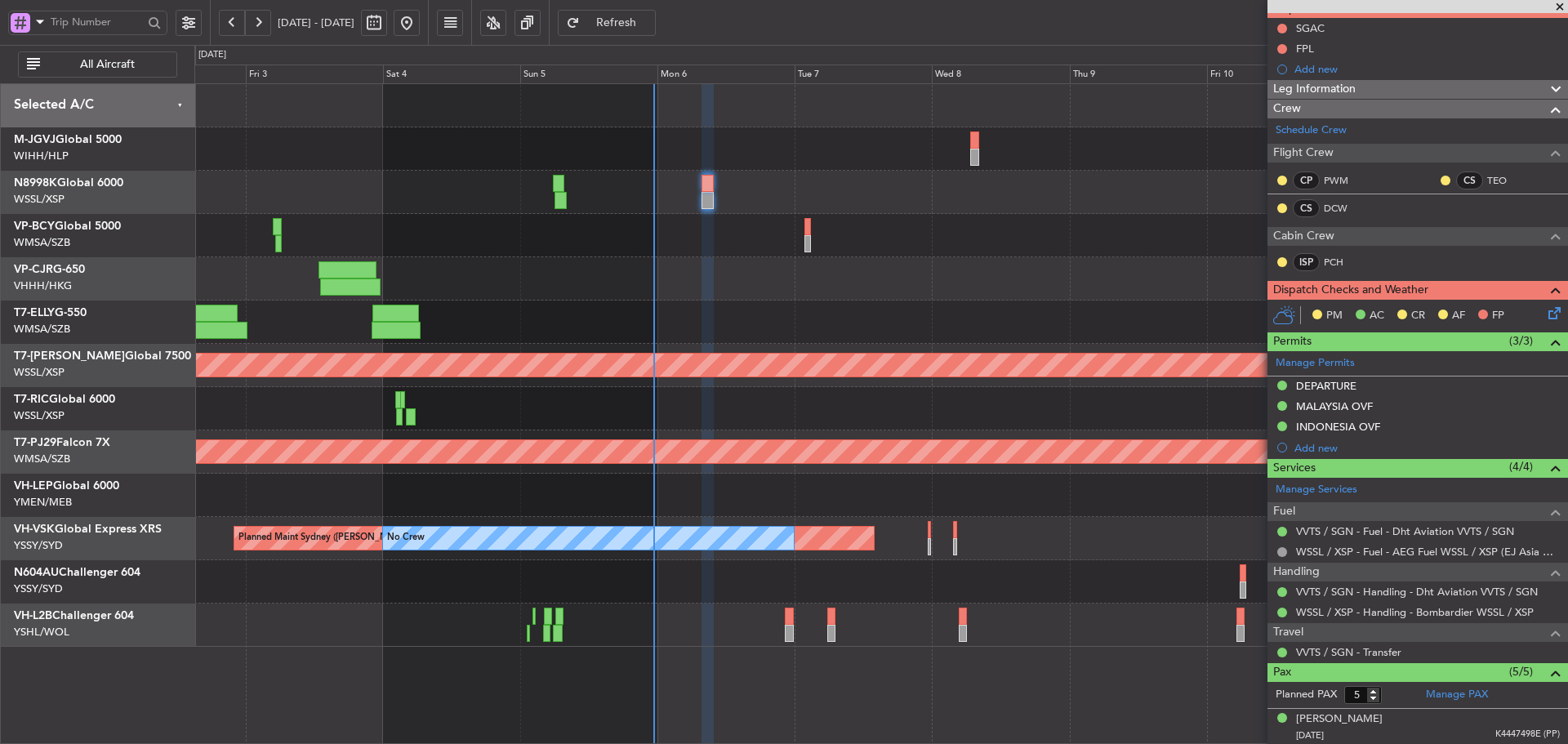
scroll to position [309, 0]
